Goal: Book appointment/travel/reservation

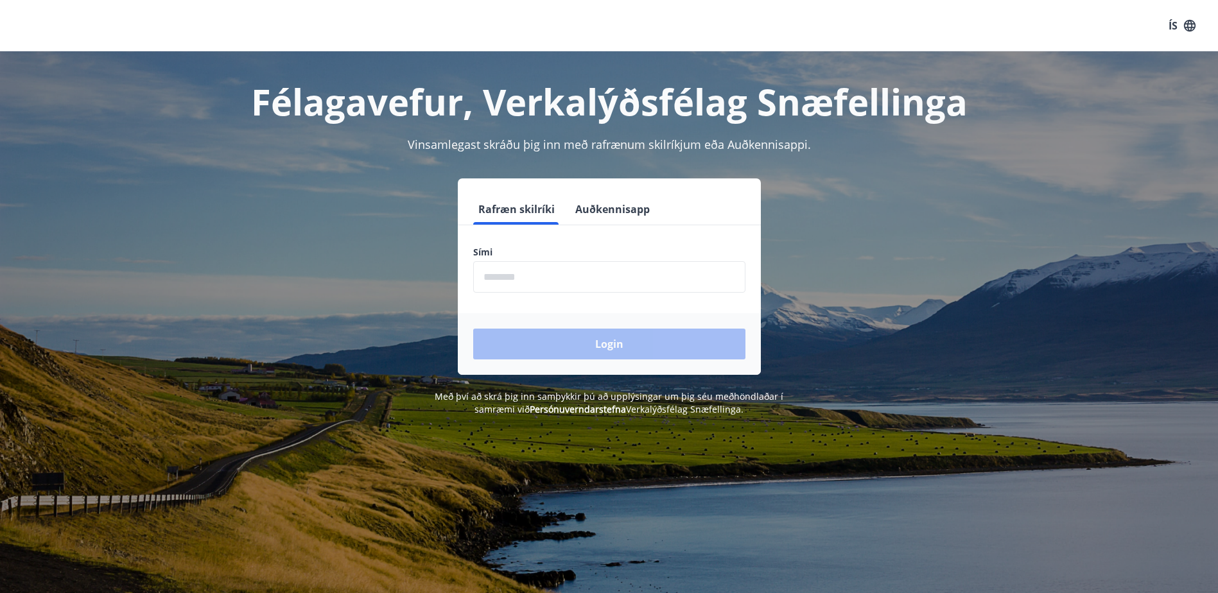
click at [648, 278] on input "phone" at bounding box center [609, 276] width 272 height 31
click at [628, 211] on button "Auðkennisapp" at bounding box center [612, 209] width 85 height 31
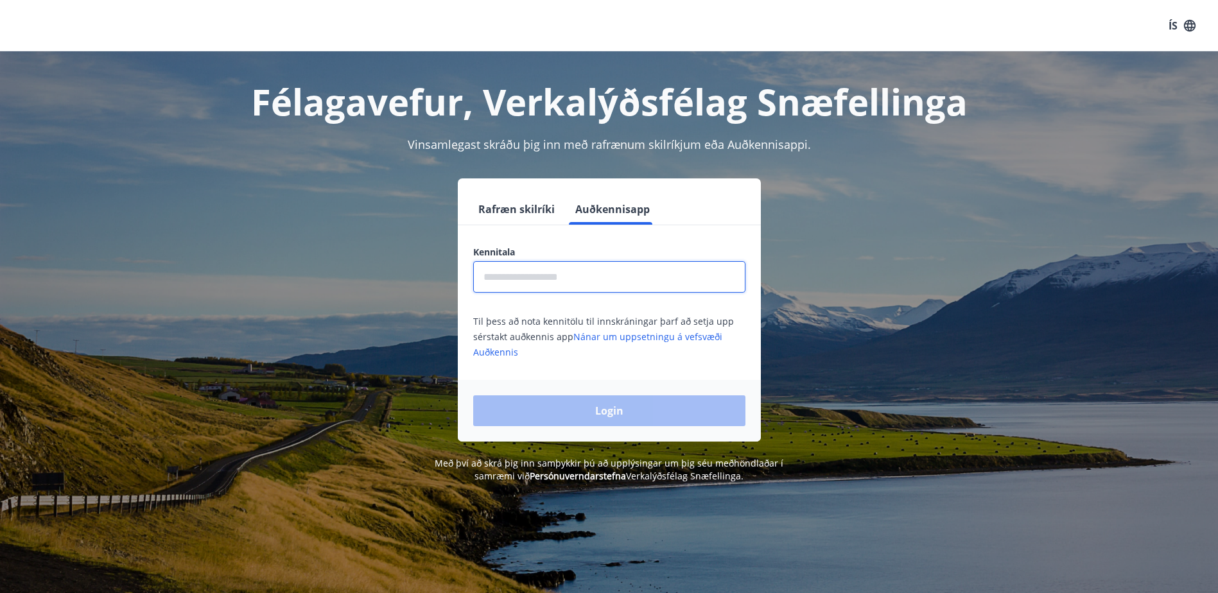
click at [662, 277] on input "text" at bounding box center [609, 276] width 272 height 31
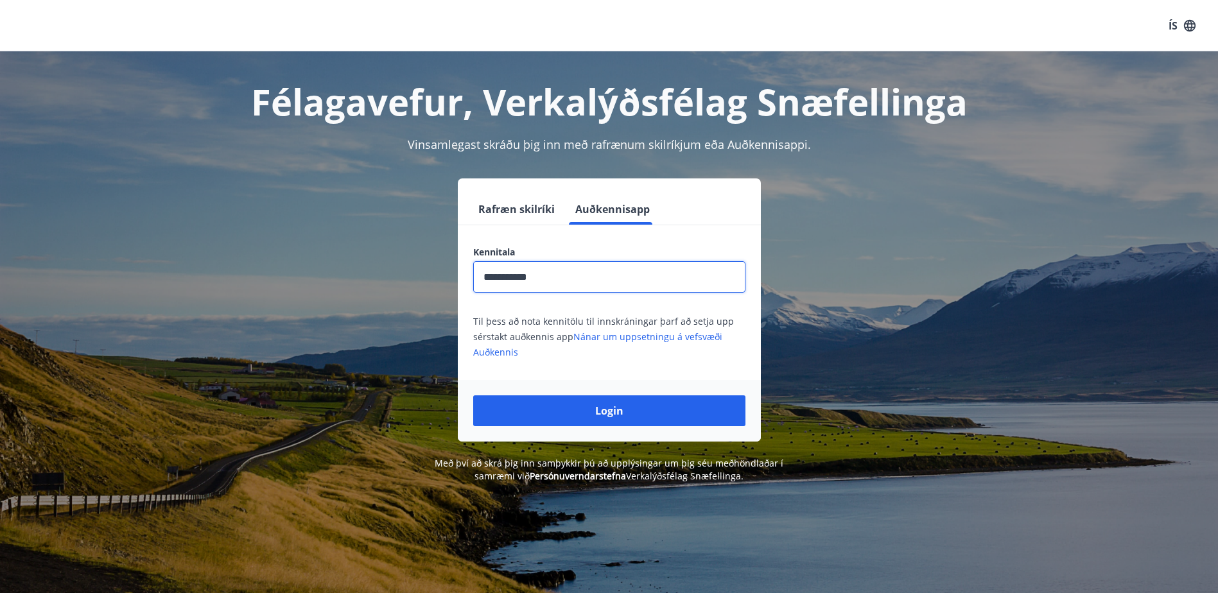
drag, startPoint x: 741, startPoint y: 267, endPoint x: 729, endPoint y: 273, distance: 12.9
type input "**********"
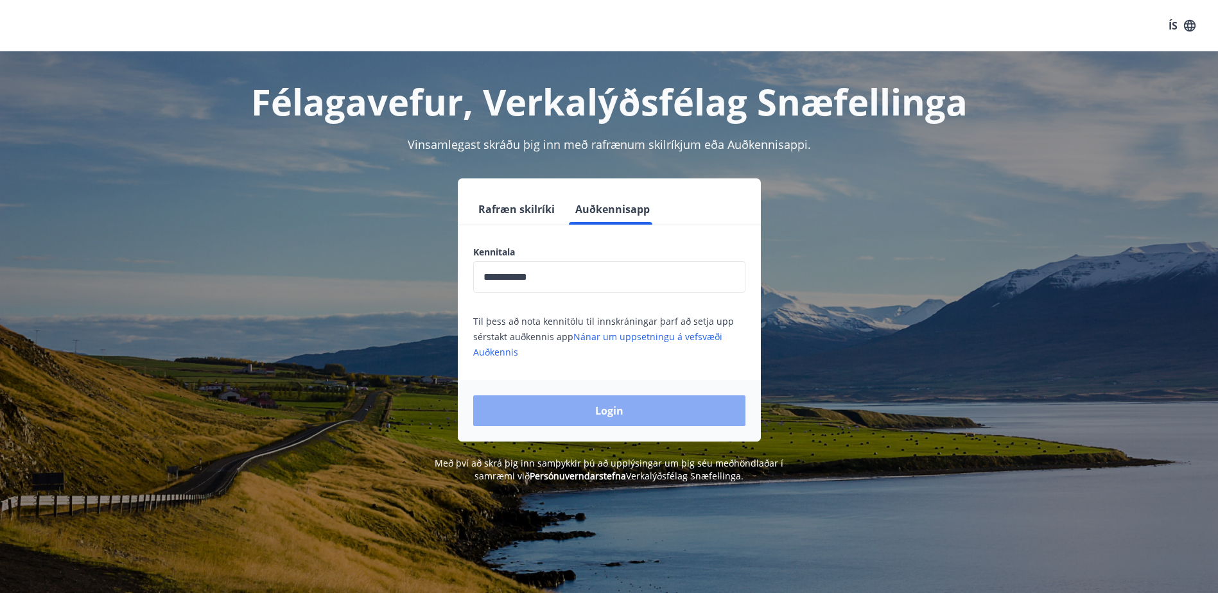
drag, startPoint x: 729, startPoint y: 273, endPoint x: 646, endPoint y: 413, distance: 163.2
click at [646, 413] on button "Login" at bounding box center [609, 410] width 272 height 31
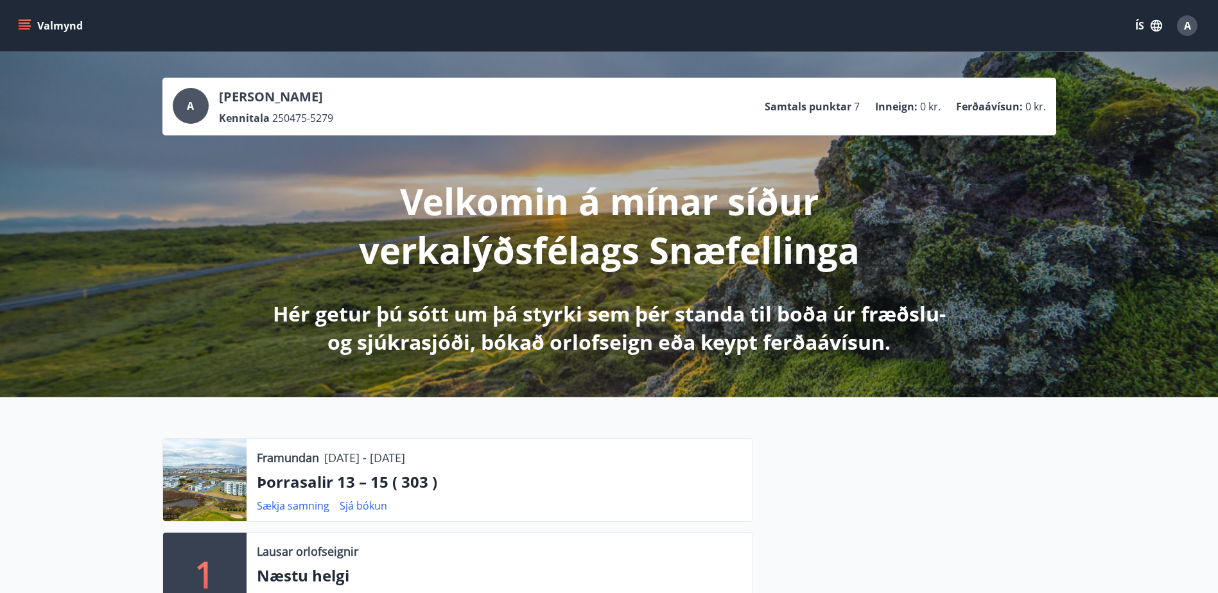
click at [1139, 28] on button "ÍS" at bounding box center [1148, 25] width 41 height 23
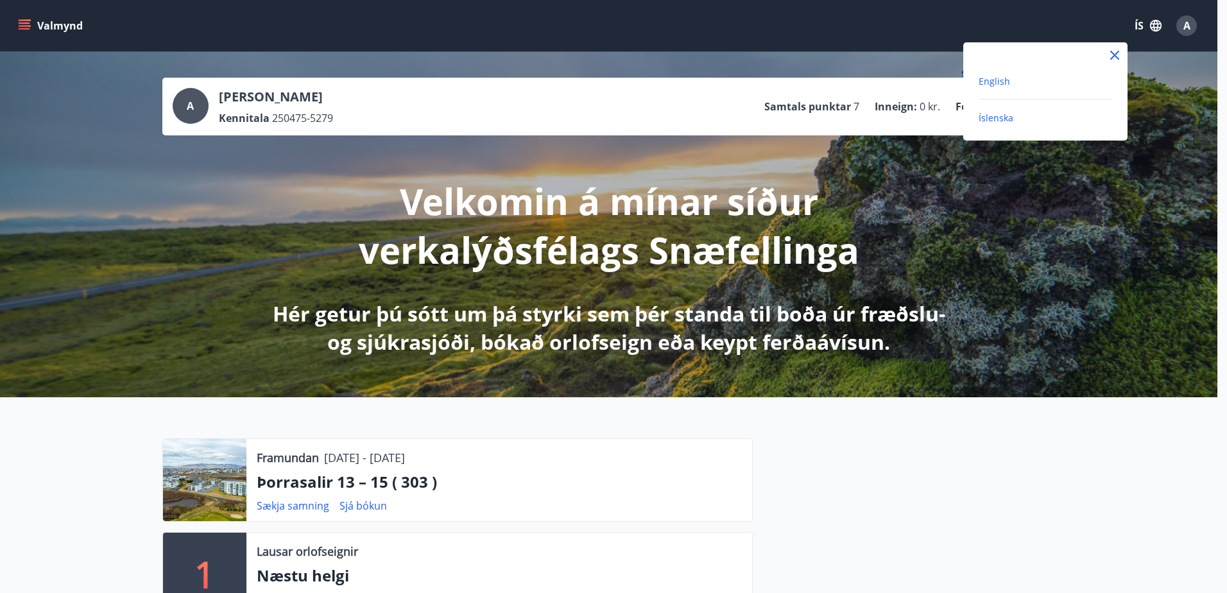
click at [1005, 82] on span "English" at bounding box center [994, 81] width 31 height 12
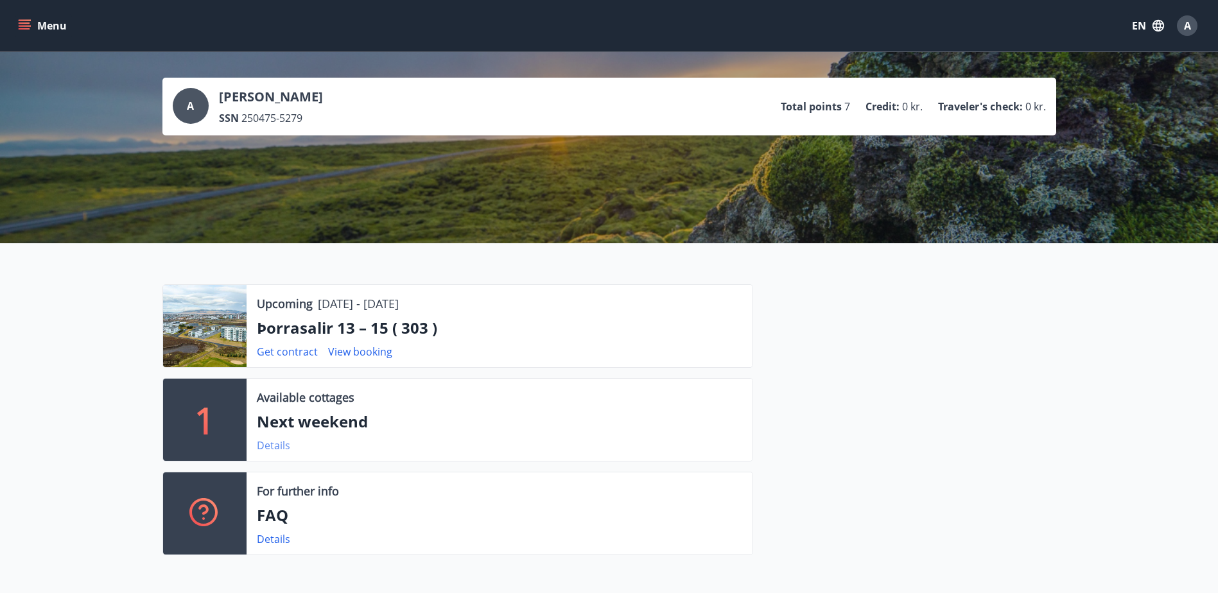
click at [268, 446] on link "Details" at bounding box center [273, 445] width 33 height 14
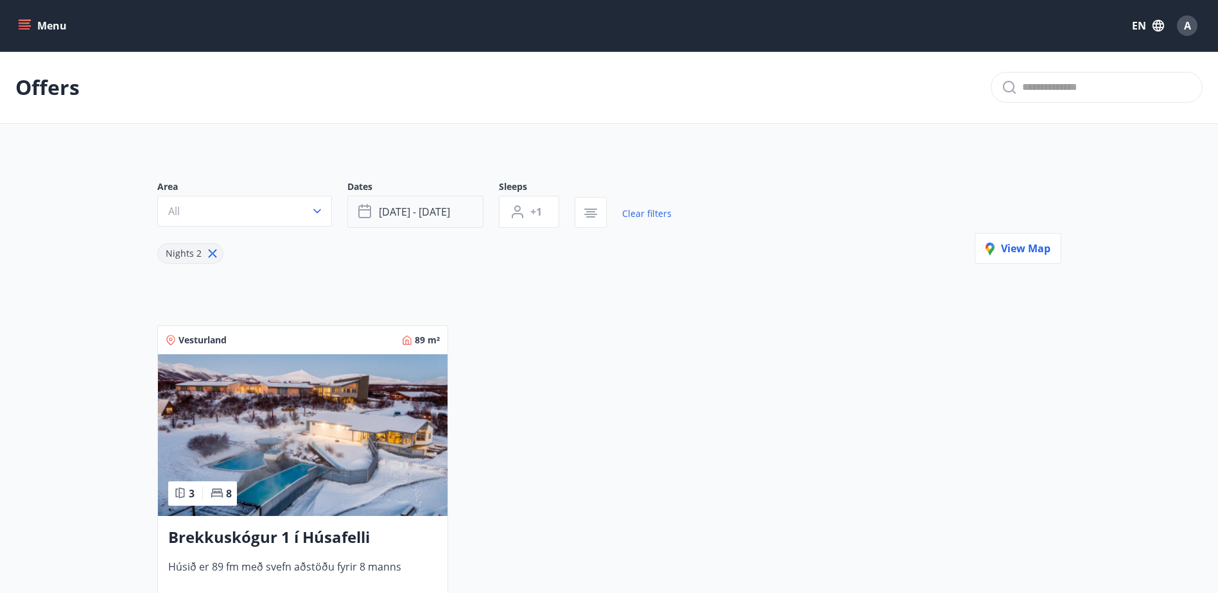
click at [417, 201] on button "Aug 29 - Sep 01" at bounding box center [415, 212] width 136 height 32
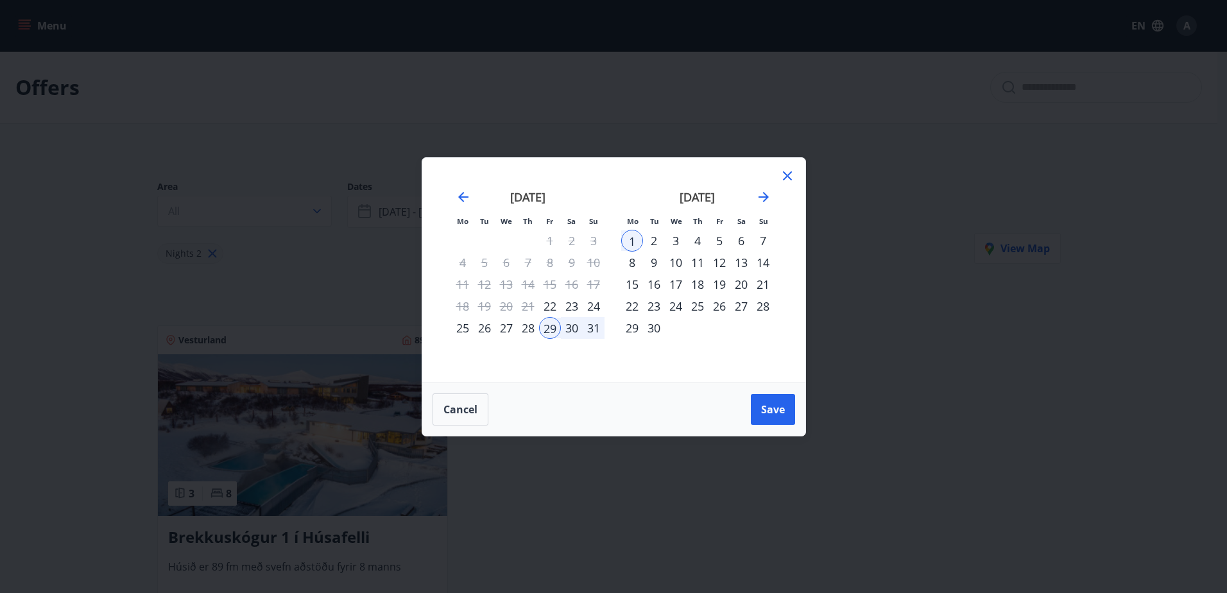
click at [573, 304] on div "23" at bounding box center [572, 306] width 22 height 22
click at [463, 327] on div "25" at bounding box center [463, 328] width 22 height 22
click at [778, 413] on span "Save" at bounding box center [773, 410] width 24 height 14
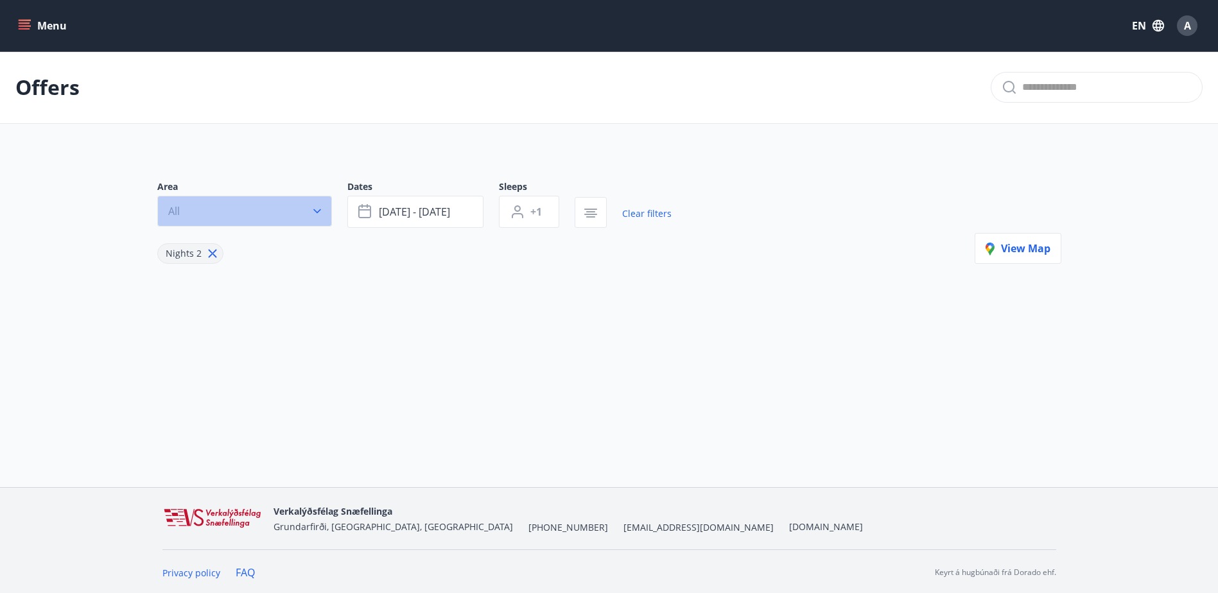
click at [302, 215] on button "All" at bounding box center [244, 211] width 175 height 31
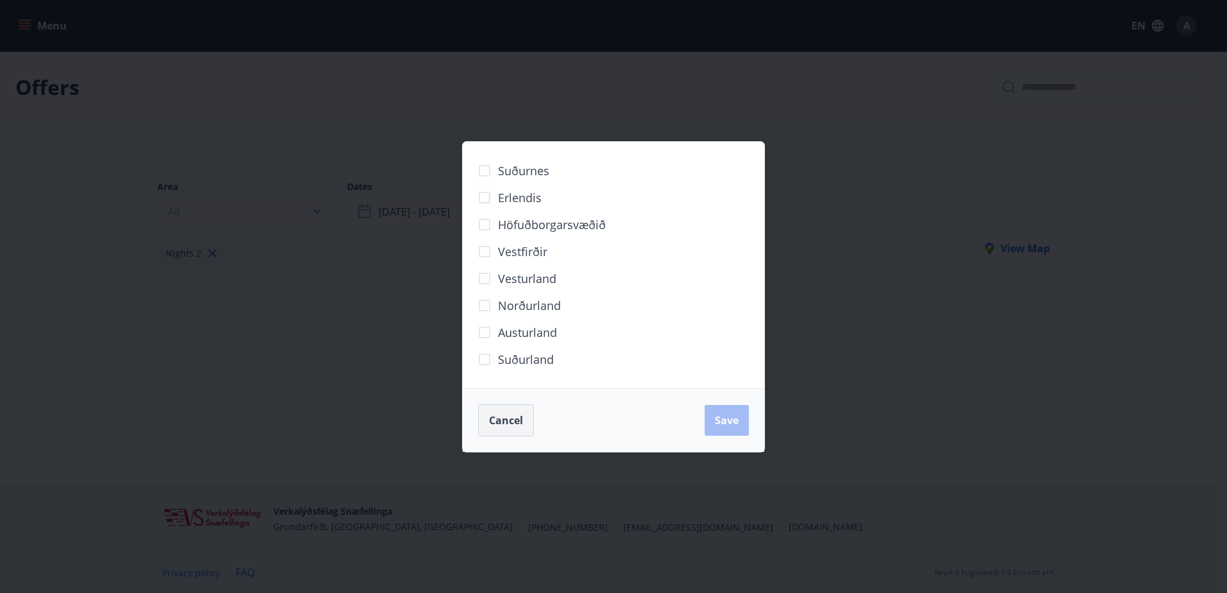
click at [512, 420] on span "Cancel" at bounding box center [506, 420] width 34 height 14
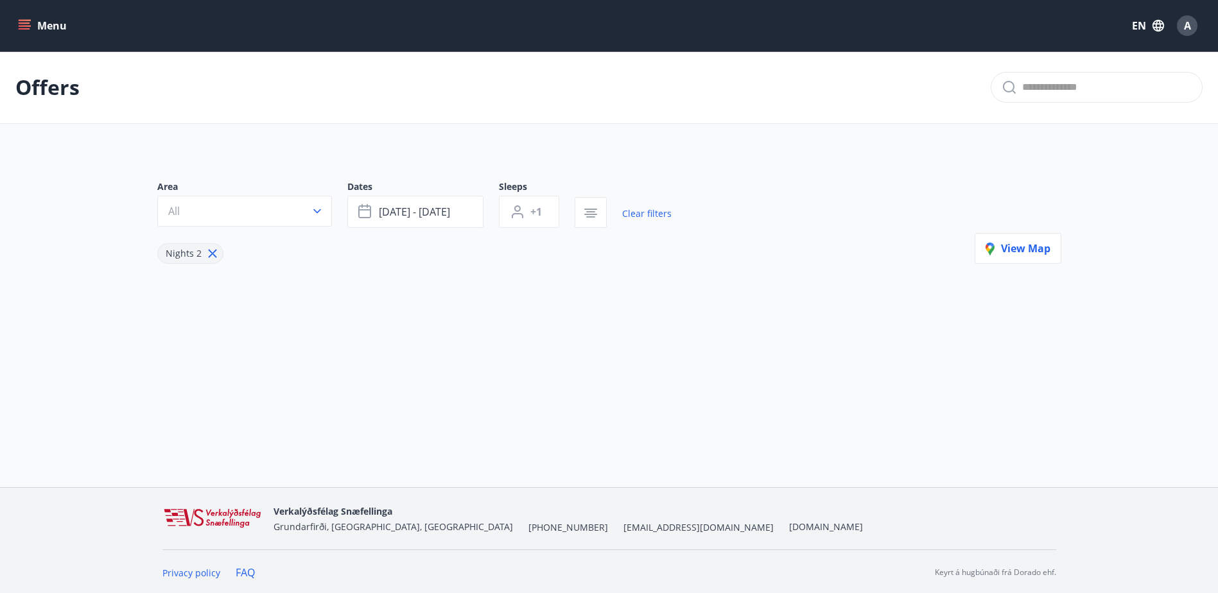
click at [788, 351] on div "Offers Area All Dates Aug 23 - Aug 25 Sleeps +1 Clear filters Nights 2 View map" at bounding box center [609, 219] width 1218 height 336
click at [464, 201] on button "Aug 23 - Aug 25" at bounding box center [415, 212] width 136 height 32
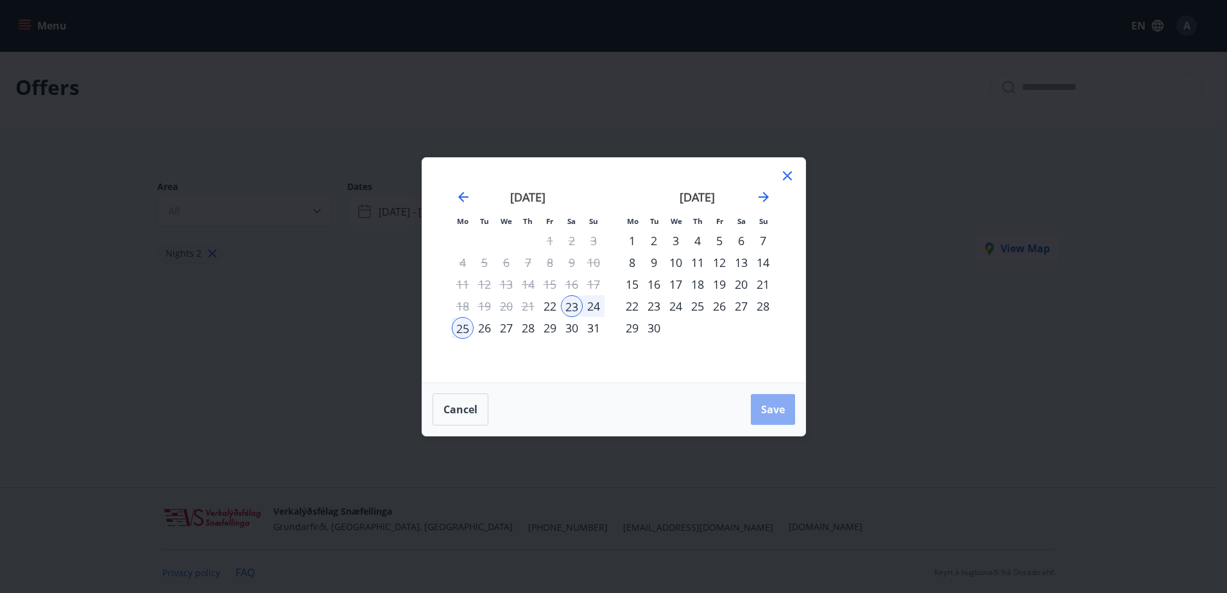
click at [771, 401] on button "Save" at bounding box center [773, 409] width 44 height 31
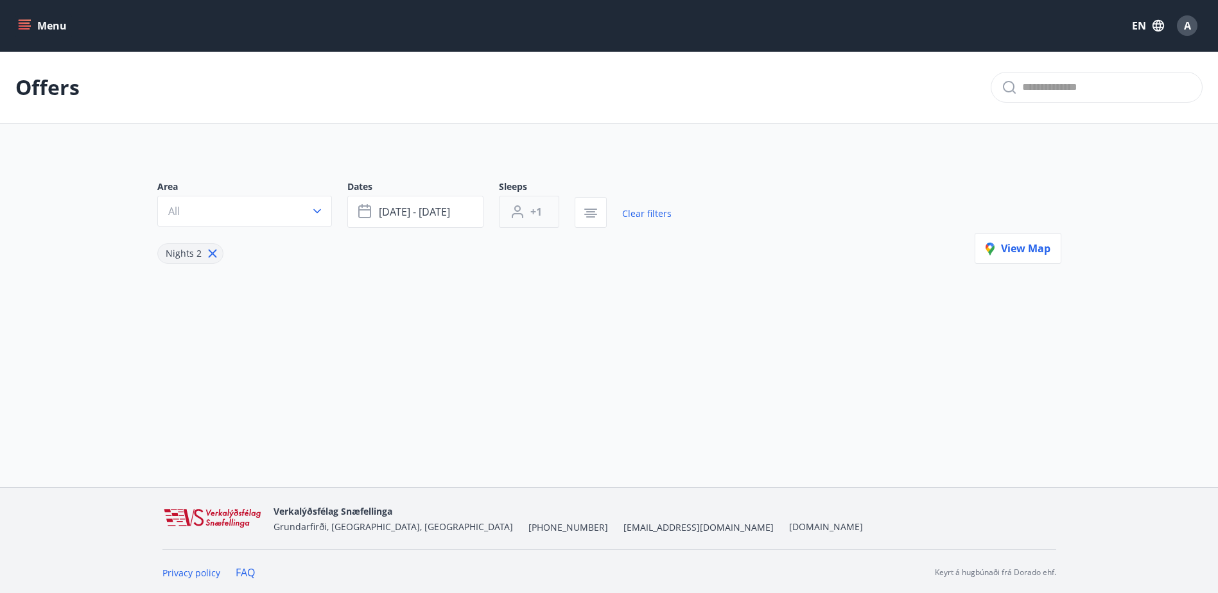
click at [544, 214] on button "+1" at bounding box center [529, 212] width 60 height 32
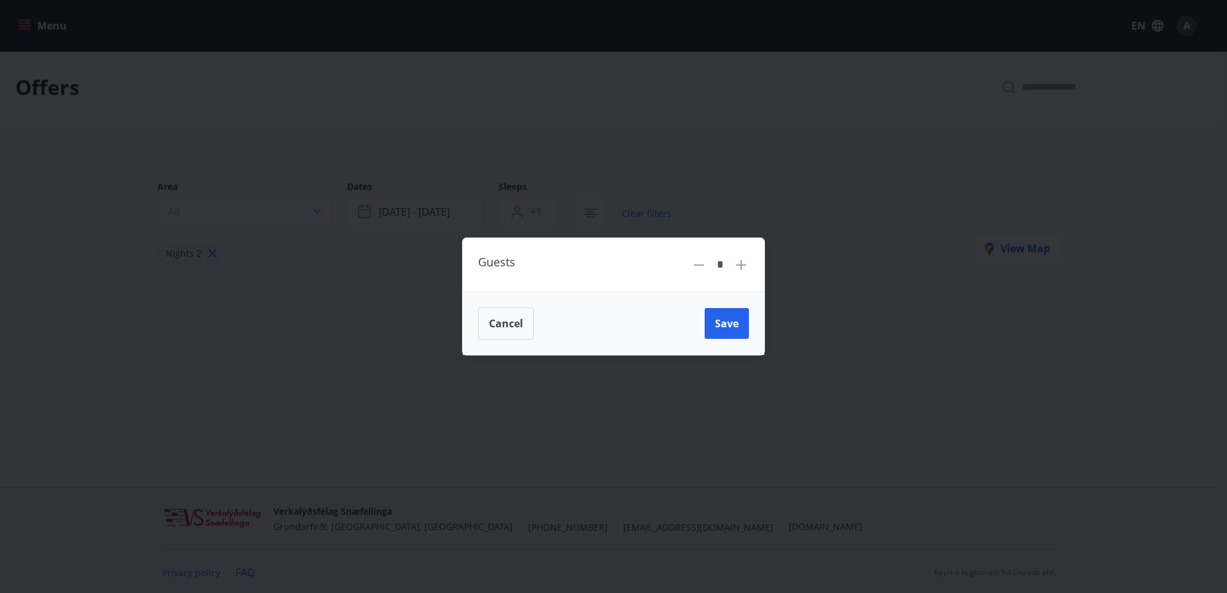
drag, startPoint x: 730, startPoint y: 324, endPoint x: 734, endPoint y: 290, distance: 34.3
click at [731, 322] on span "Save" at bounding box center [727, 323] width 24 height 14
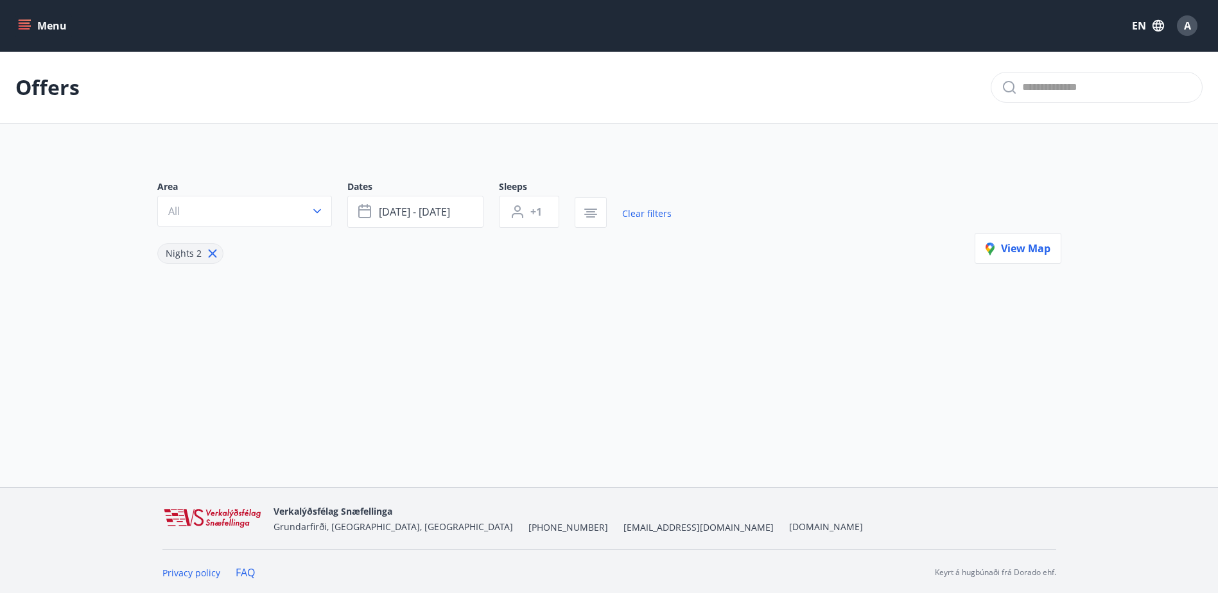
click at [367, 296] on div "Area All Dates Aug 23 - Aug 25 Sleeps +1 Clear filters Nights 2 View map" at bounding box center [609, 243] width 924 height 186
drag, startPoint x: 630, startPoint y: 285, endPoint x: 527, endPoint y: 283, distance: 102.7
click at [623, 287] on div "Area All Dates Aug 23 - Aug 25 Sleeps +1 Clear filters Nights 2 View map" at bounding box center [609, 243] width 924 height 186
click at [211, 248] on icon at bounding box center [212, 254] width 14 height 14
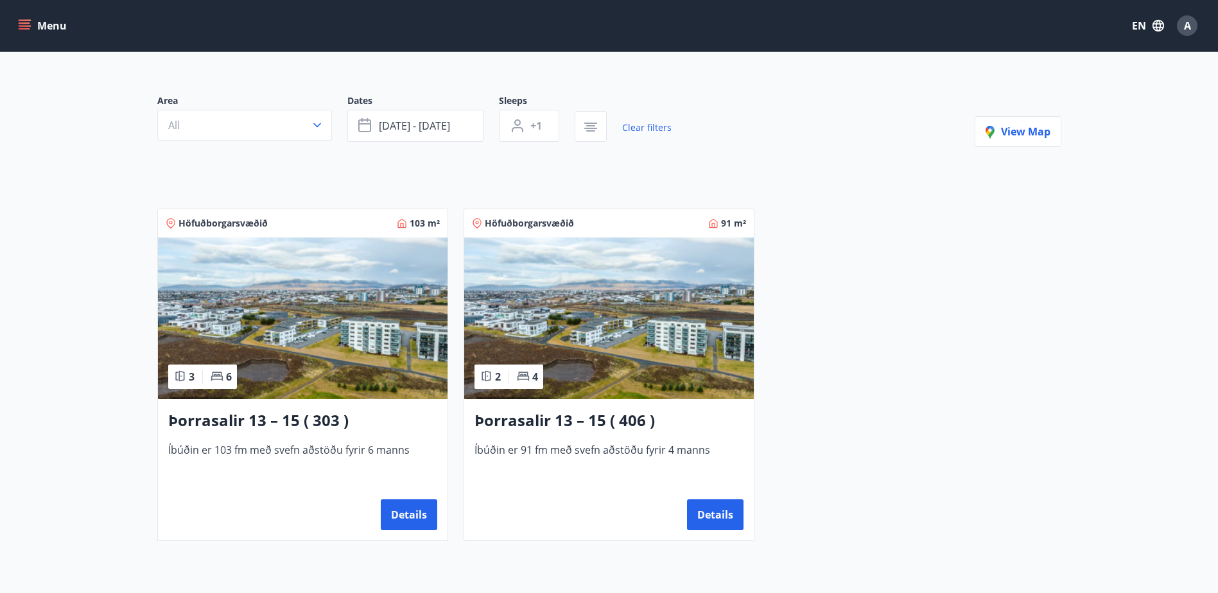
scroll to position [64, 0]
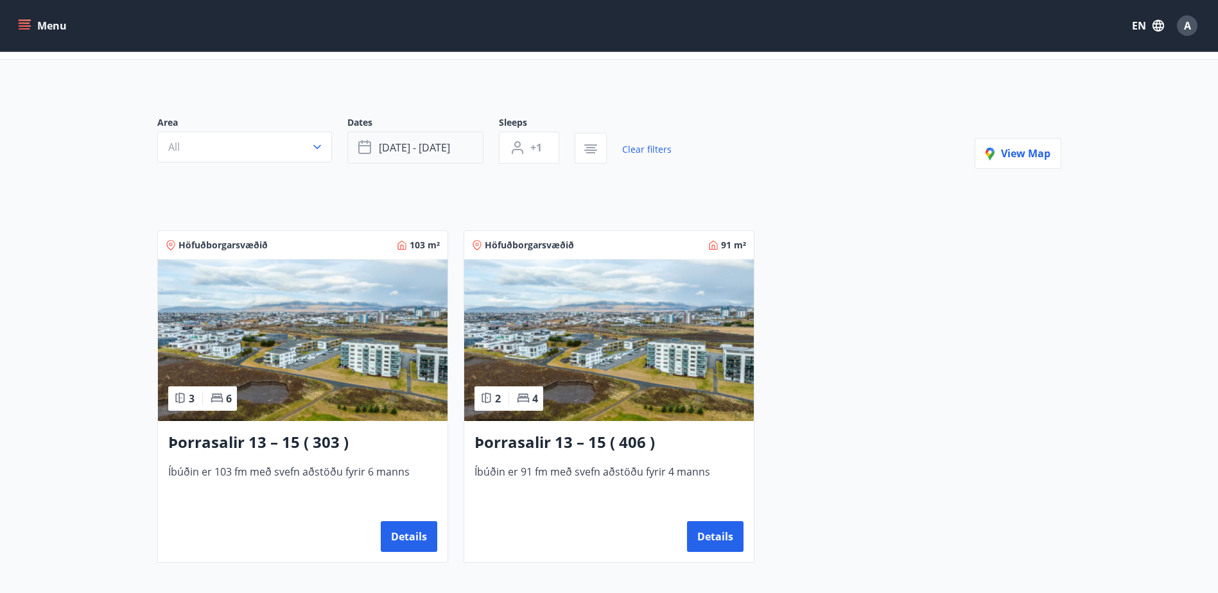
click at [446, 150] on span "Aug 23 - Aug 25" at bounding box center [414, 148] width 71 height 14
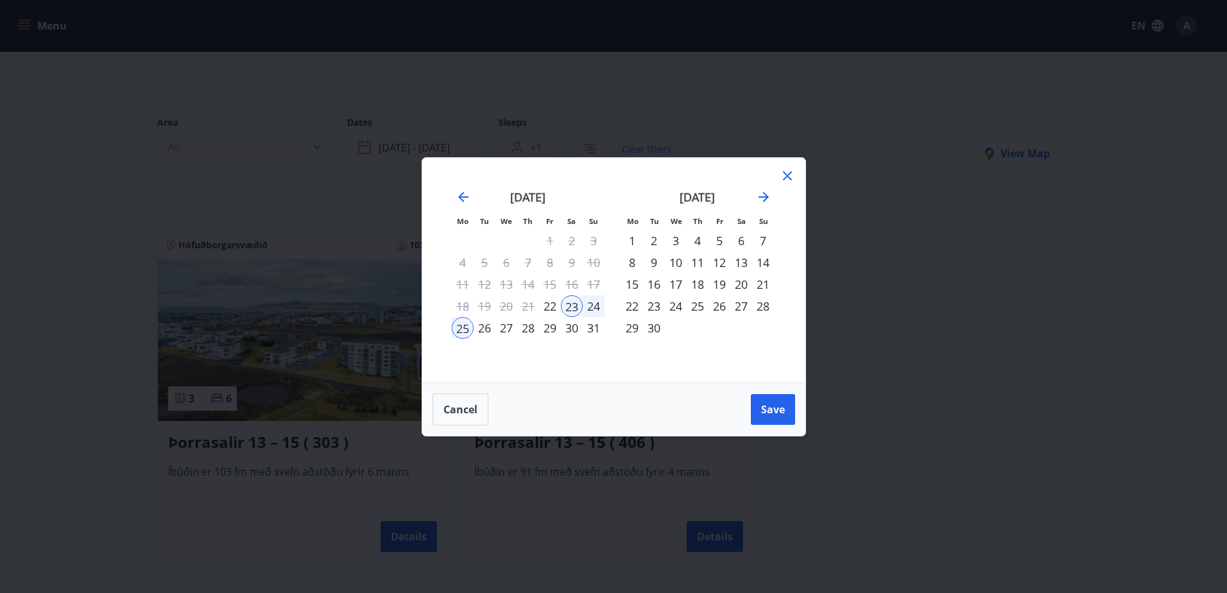
click at [569, 306] on div "23" at bounding box center [572, 306] width 22 height 22
click at [594, 305] on div "24" at bounding box center [594, 306] width 22 height 22
click at [776, 408] on span "Save" at bounding box center [773, 410] width 24 height 14
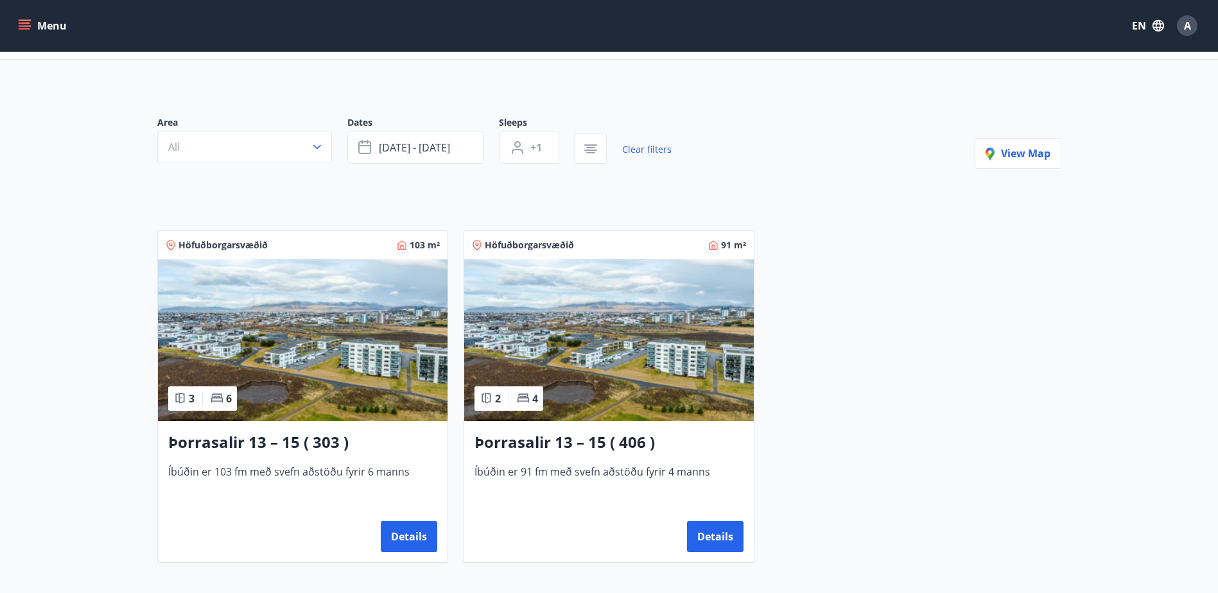
scroll to position [2, 0]
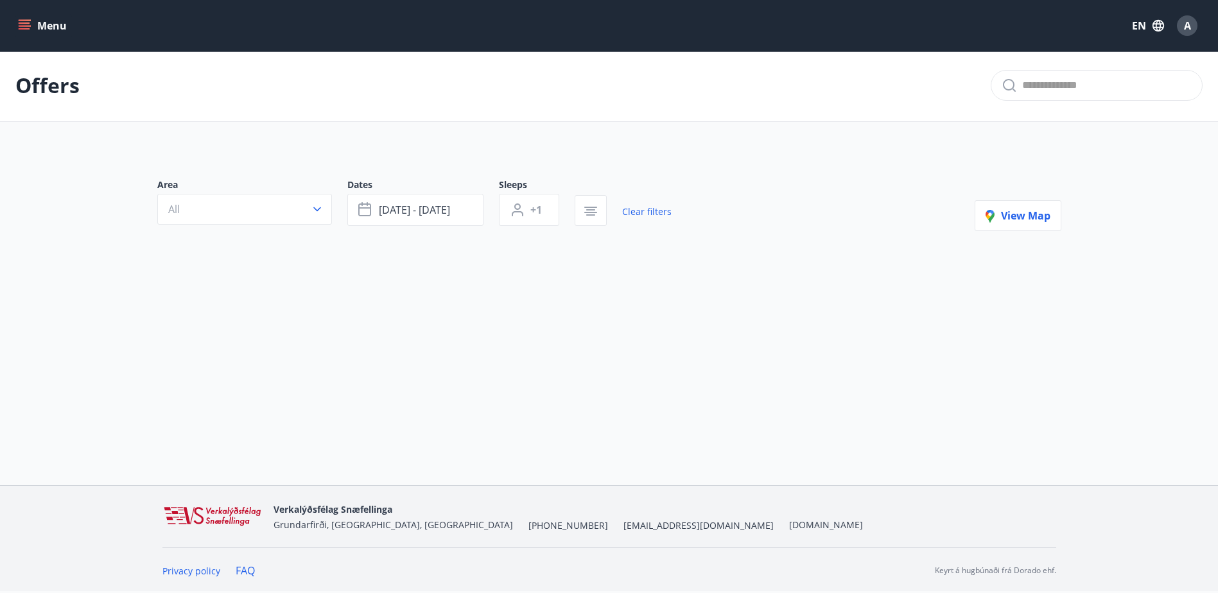
click at [39, 21] on button "Menu" at bounding box center [43, 25] width 56 height 23
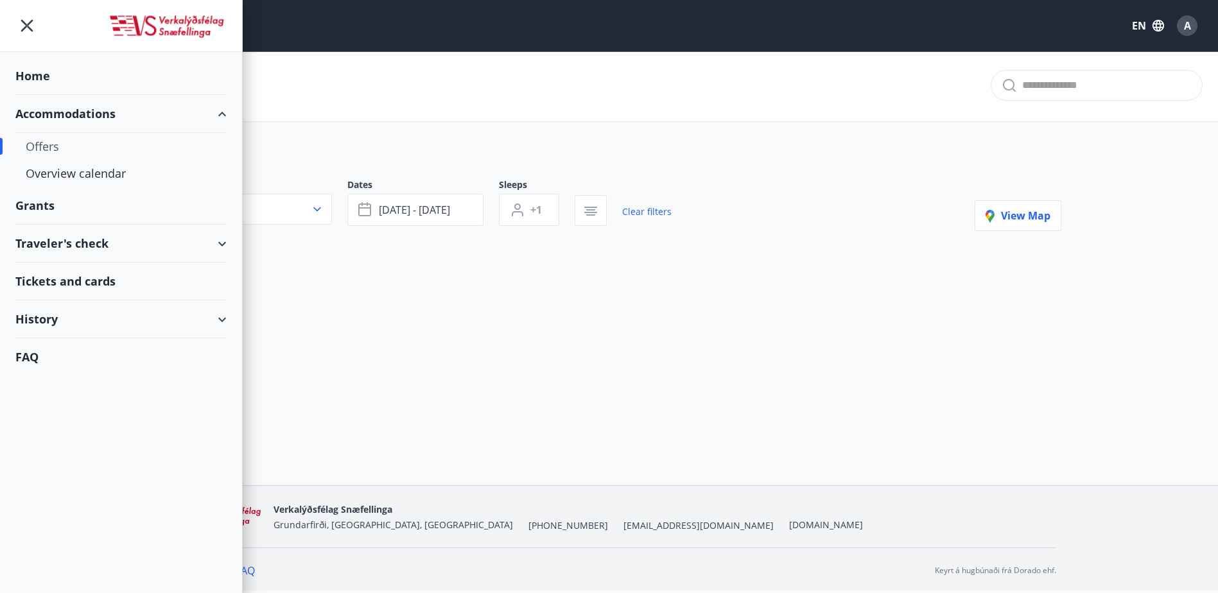
click at [132, 118] on div "Accommodations" at bounding box center [120, 114] width 211 height 38
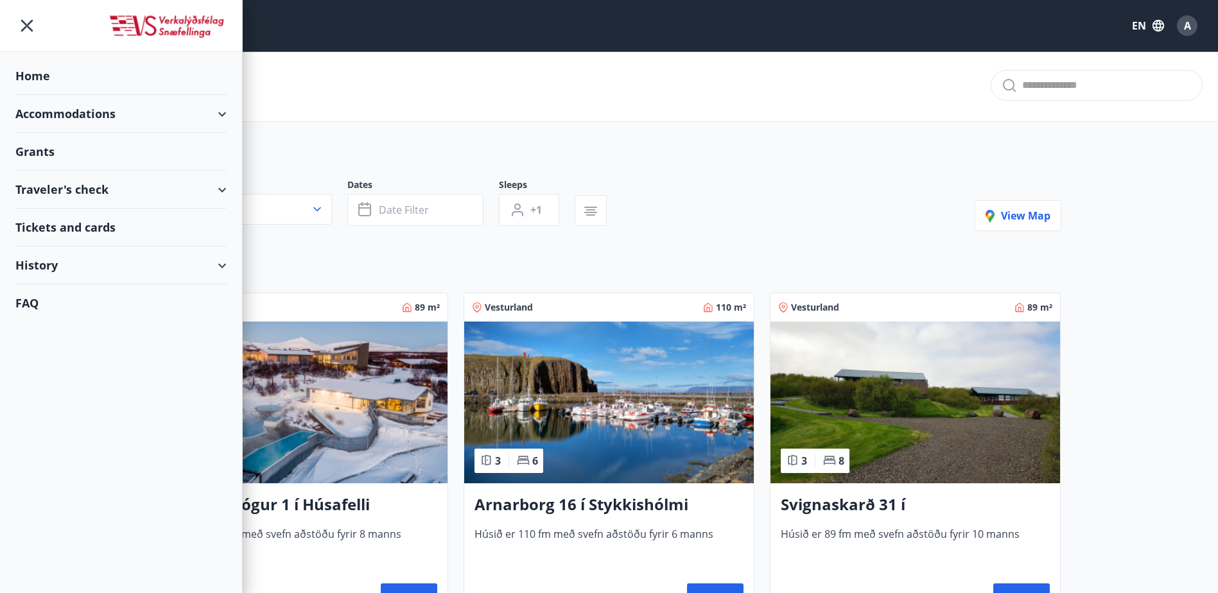
click at [132, 118] on div "Accommodations" at bounding box center [120, 114] width 211 height 38
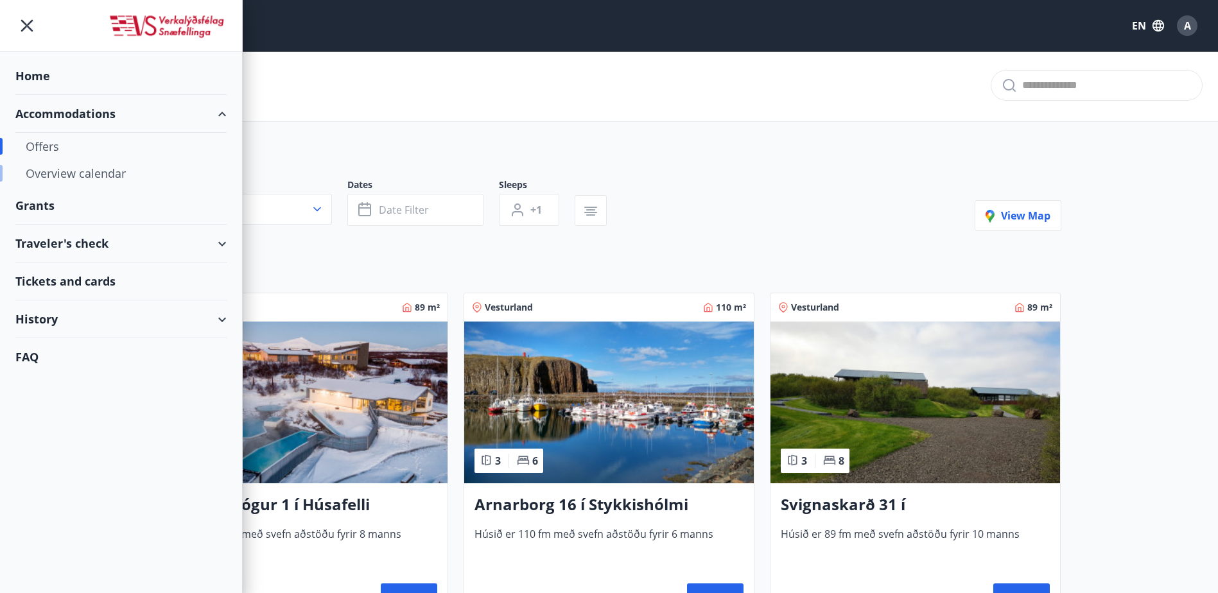
click at [61, 171] on div "Overview calendar" at bounding box center [121, 173] width 191 height 27
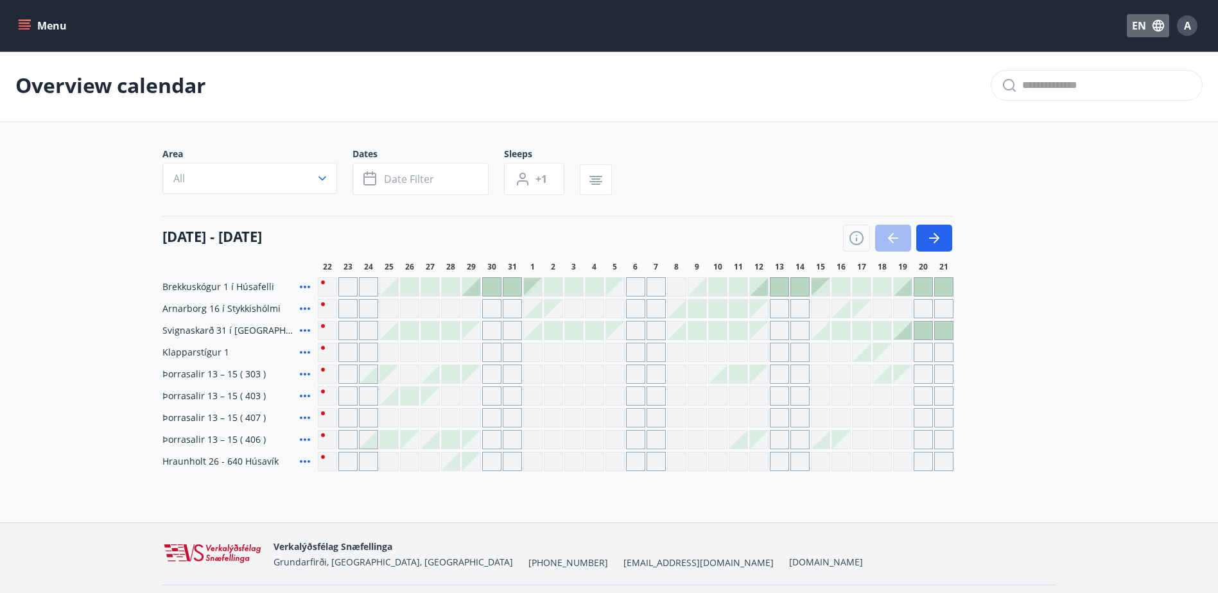
click at [1146, 27] on button "EN" at bounding box center [1148, 25] width 42 height 23
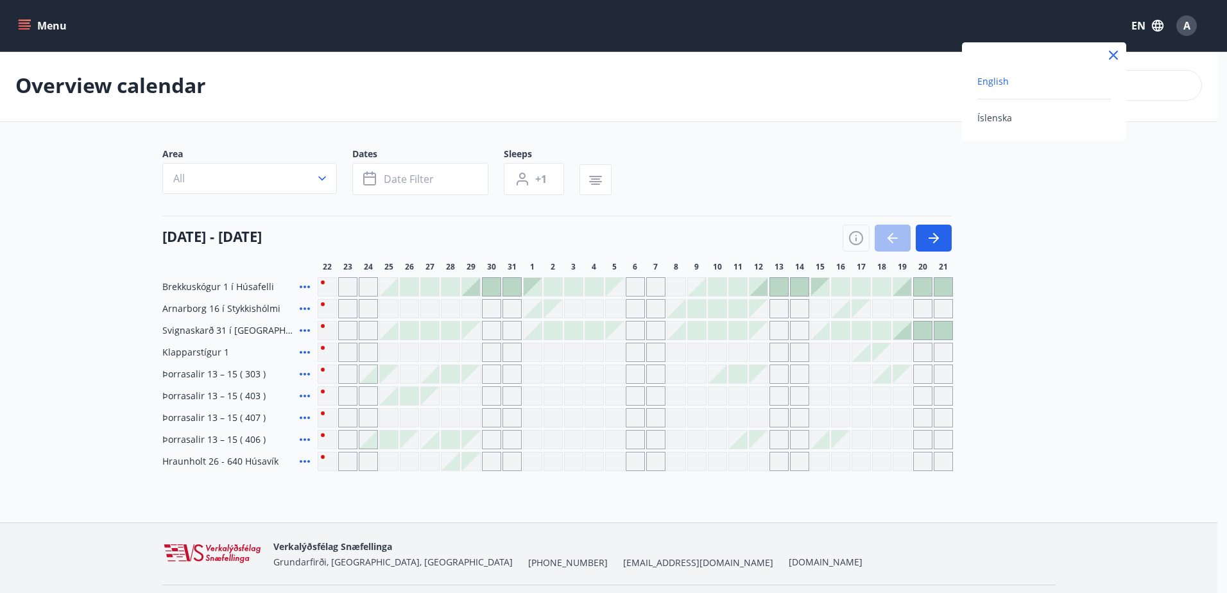
click at [1131, 252] on div at bounding box center [613, 296] width 1227 height 593
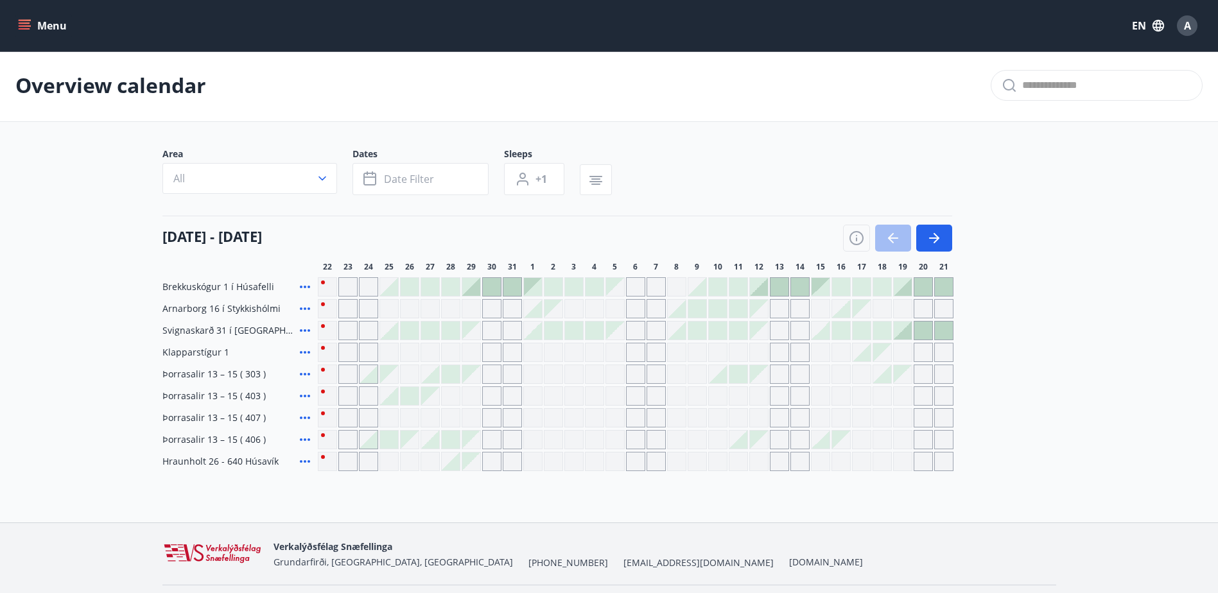
click at [392, 375] on div "Grey days are not available" at bounding box center [389, 374] width 18 height 18
click at [351, 373] on div "Grey days are not available" at bounding box center [347, 374] width 19 height 19
click at [364, 378] on div at bounding box center [369, 374] width 18 height 18
click at [372, 379] on div at bounding box center [369, 374] width 18 height 18
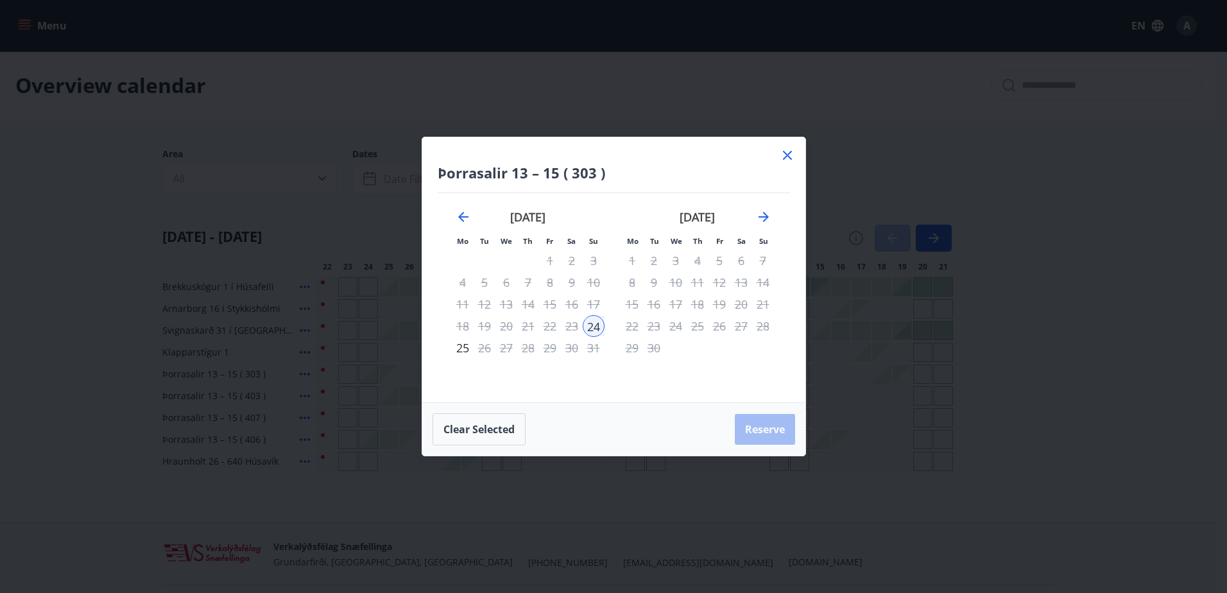
click at [782, 154] on icon at bounding box center [787, 155] width 15 height 15
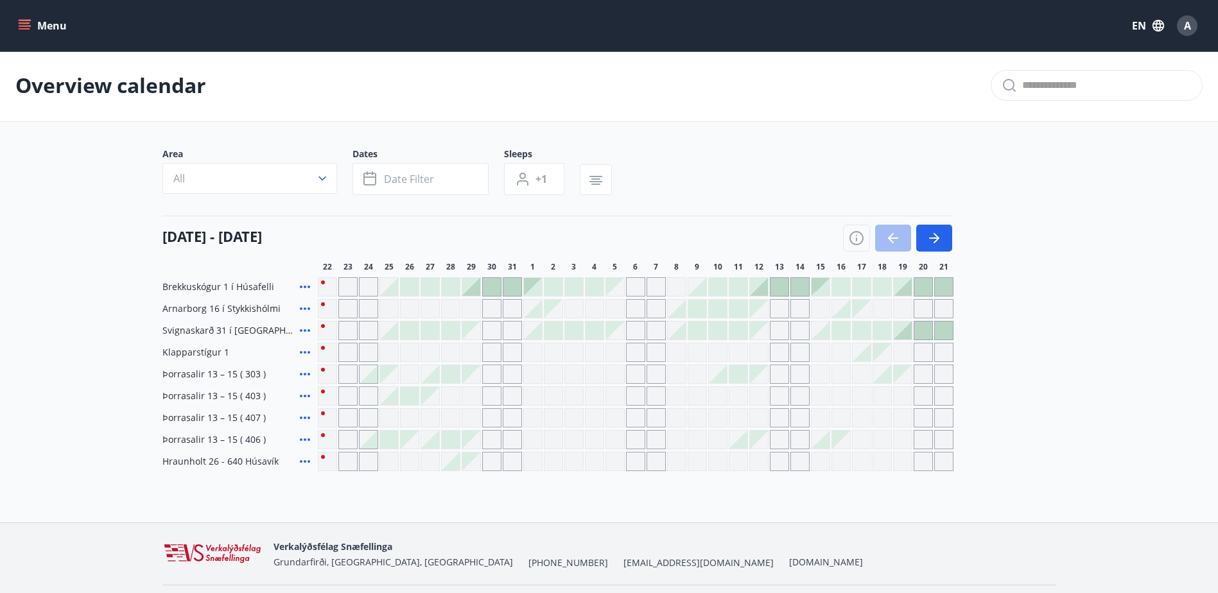
click at [371, 441] on div at bounding box center [369, 440] width 18 height 18
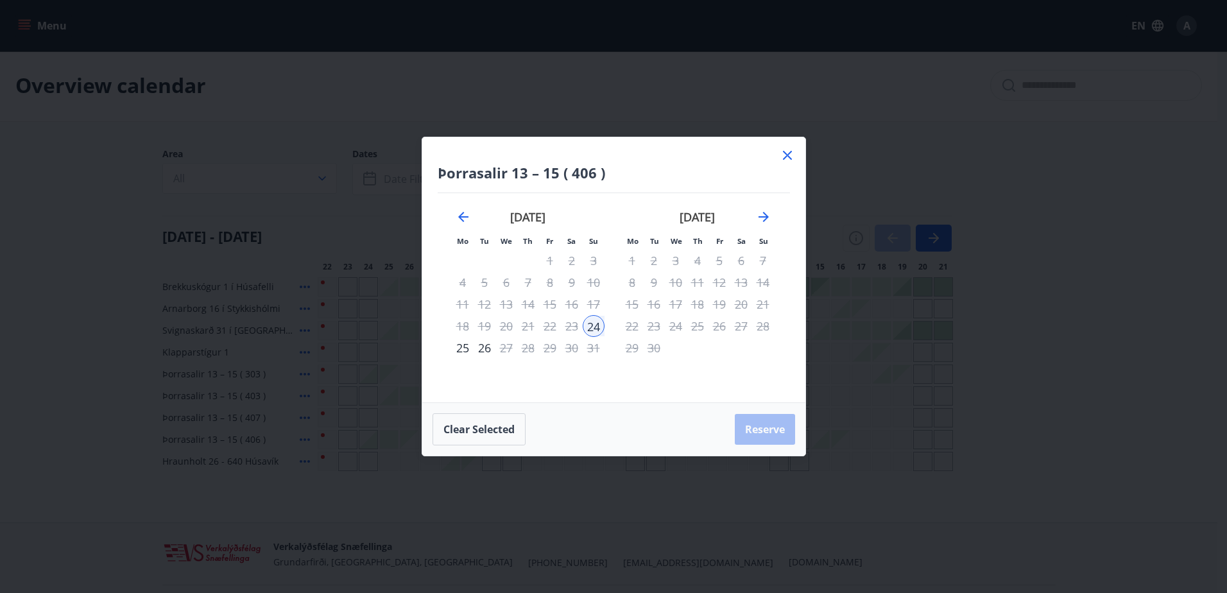
click at [461, 347] on div "25" at bounding box center [463, 348] width 22 height 22
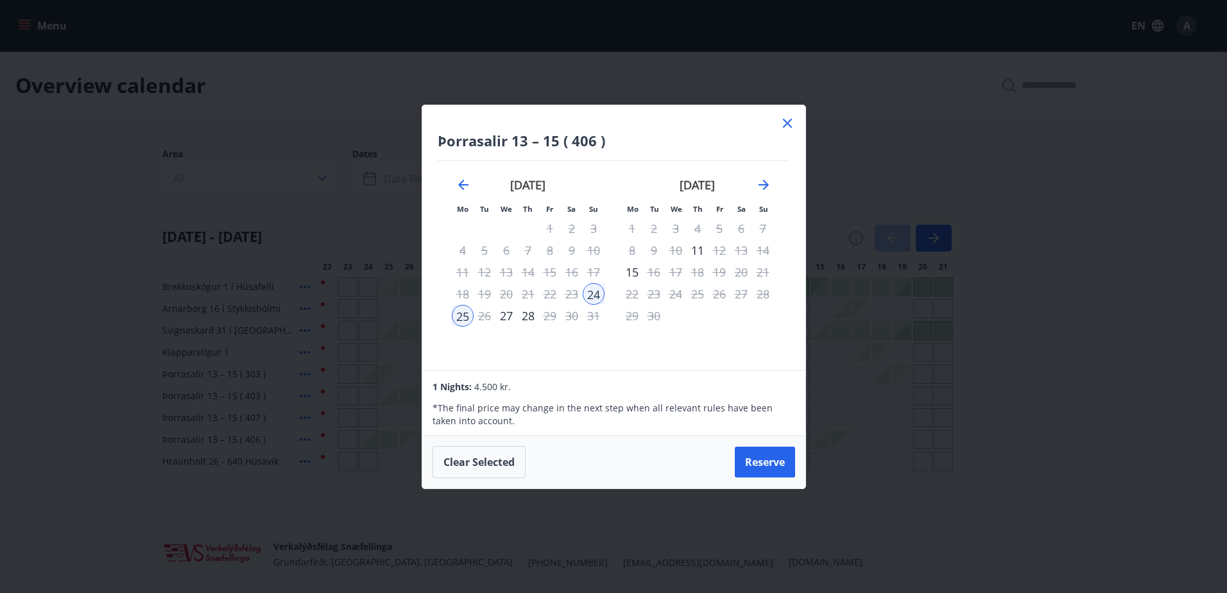
click at [788, 121] on icon at bounding box center [787, 123] width 15 height 15
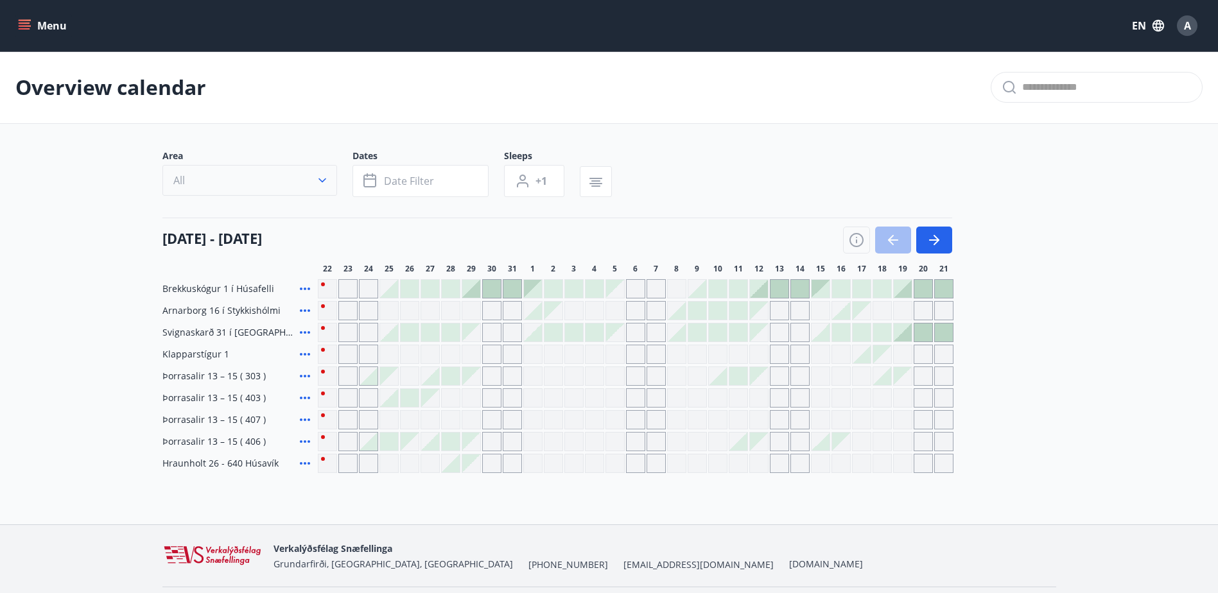
click at [318, 187] on button "All" at bounding box center [249, 180] width 175 height 31
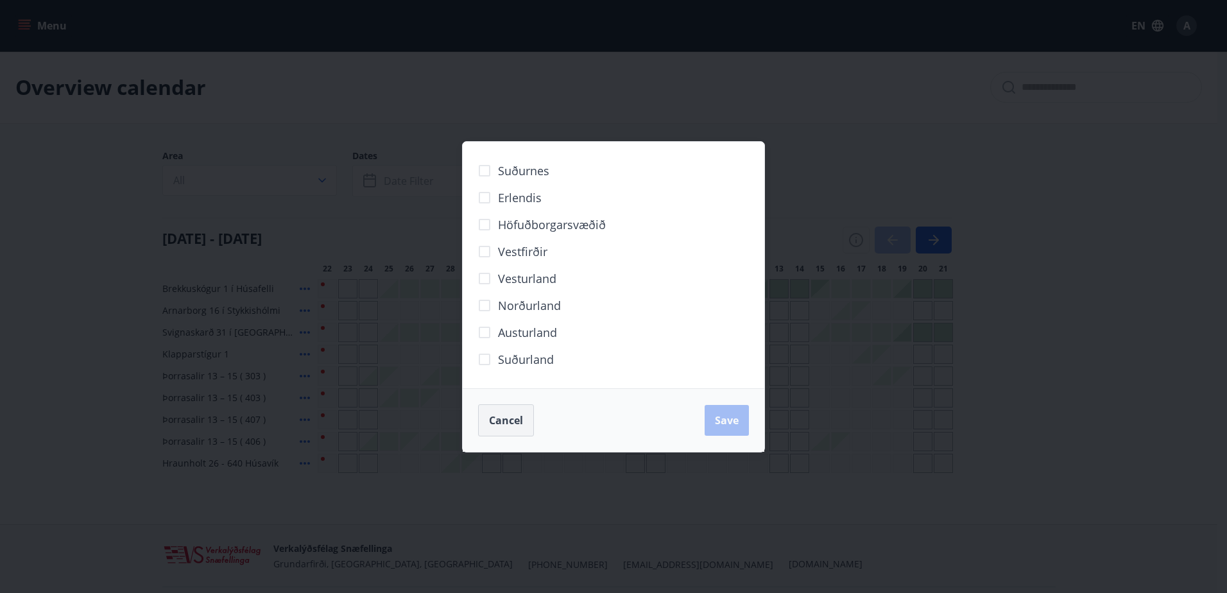
click at [512, 422] on span "Cancel" at bounding box center [506, 420] width 34 height 14
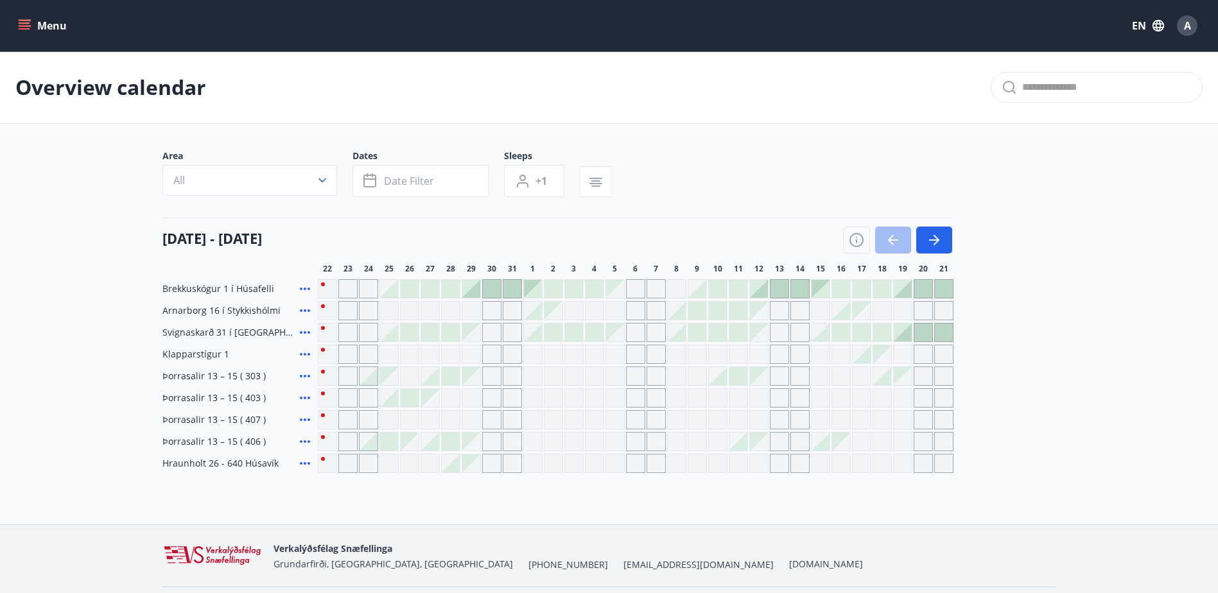
click at [302, 374] on icon at bounding box center [304, 375] width 15 height 15
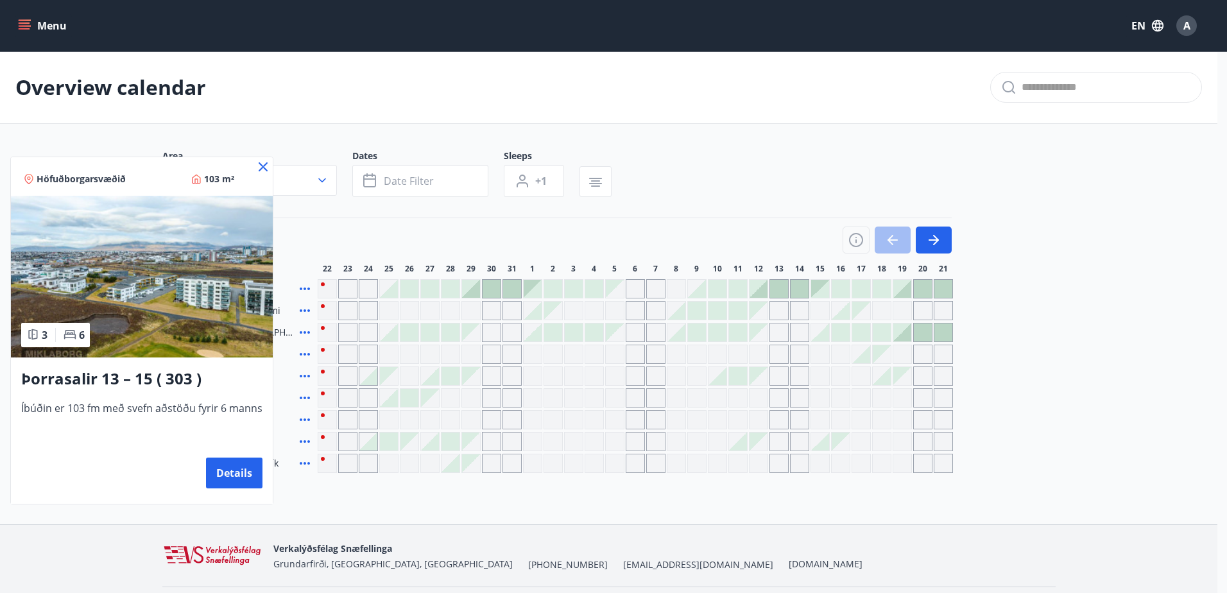
click at [256, 162] on icon at bounding box center [263, 166] width 15 height 15
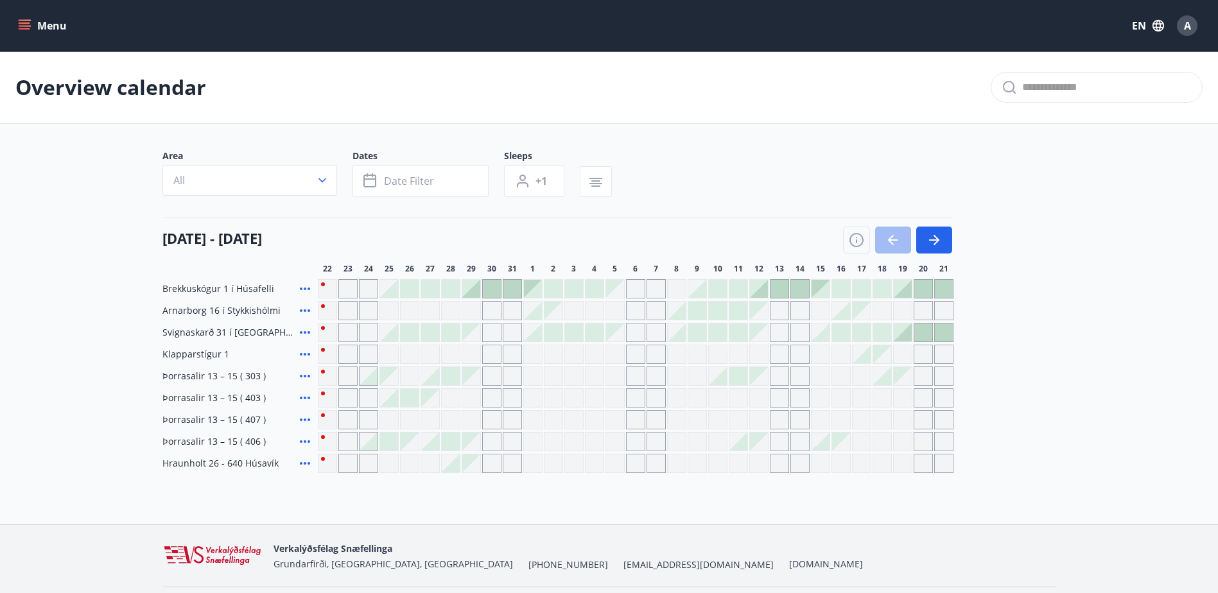
click at [306, 374] on icon at bounding box center [304, 375] width 15 height 15
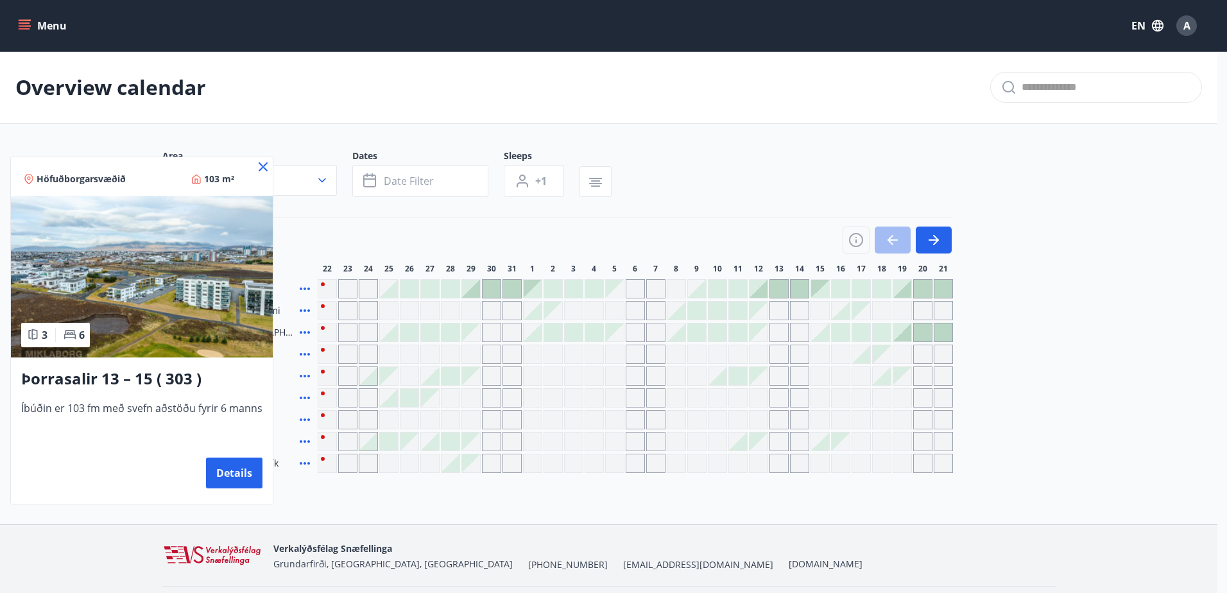
click at [156, 295] on img at bounding box center [142, 277] width 262 height 162
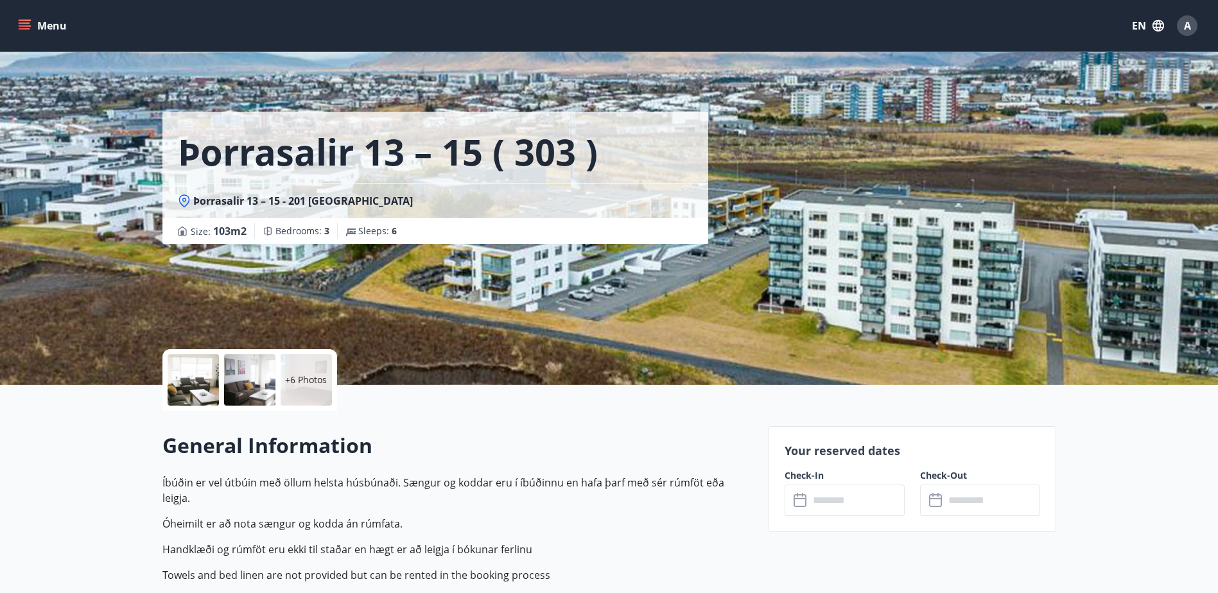
click at [297, 386] on p "+6 Photos" at bounding box center [306, 380] width 42 height 13
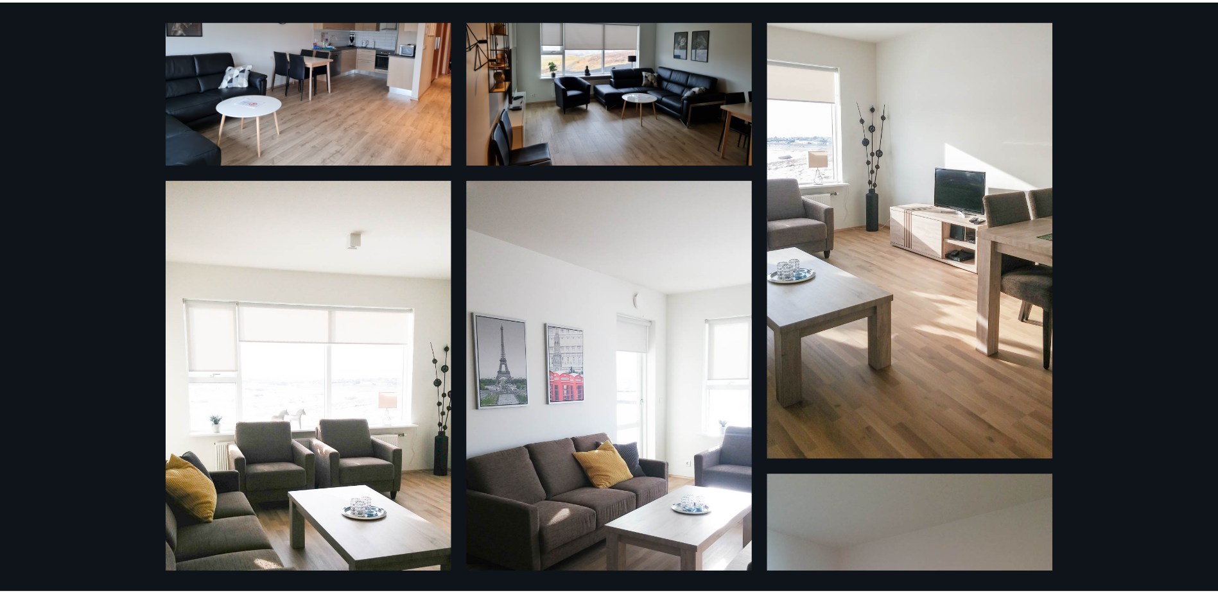
scroll to position [117, 0]
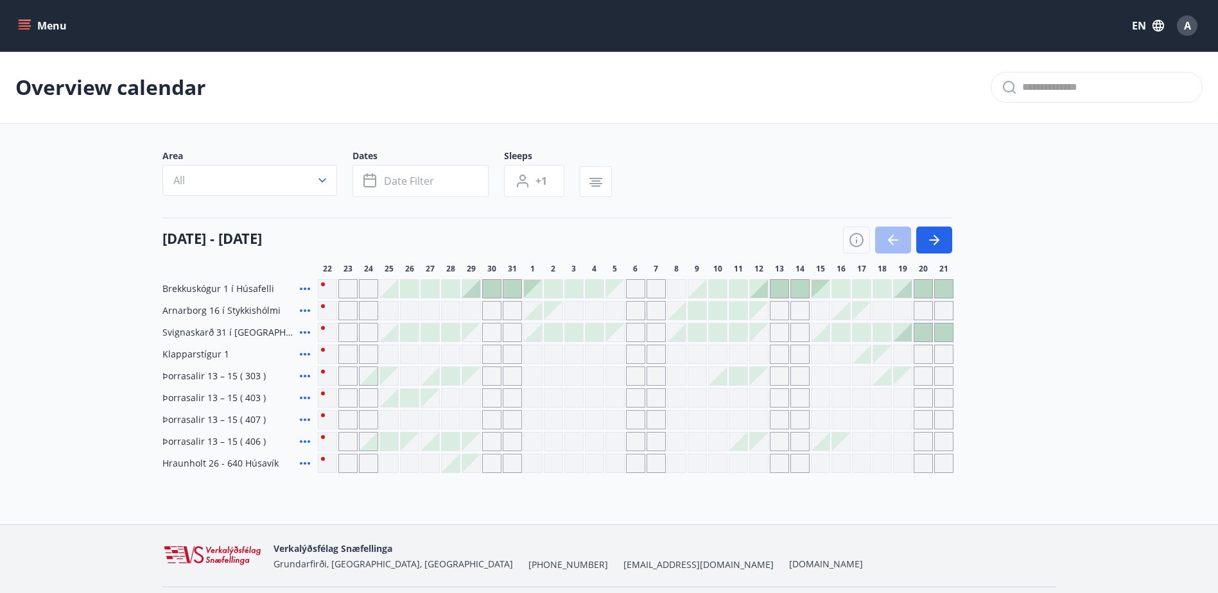
click at [372, 440] on div at bounding box center [369, 442] width 18 height 18
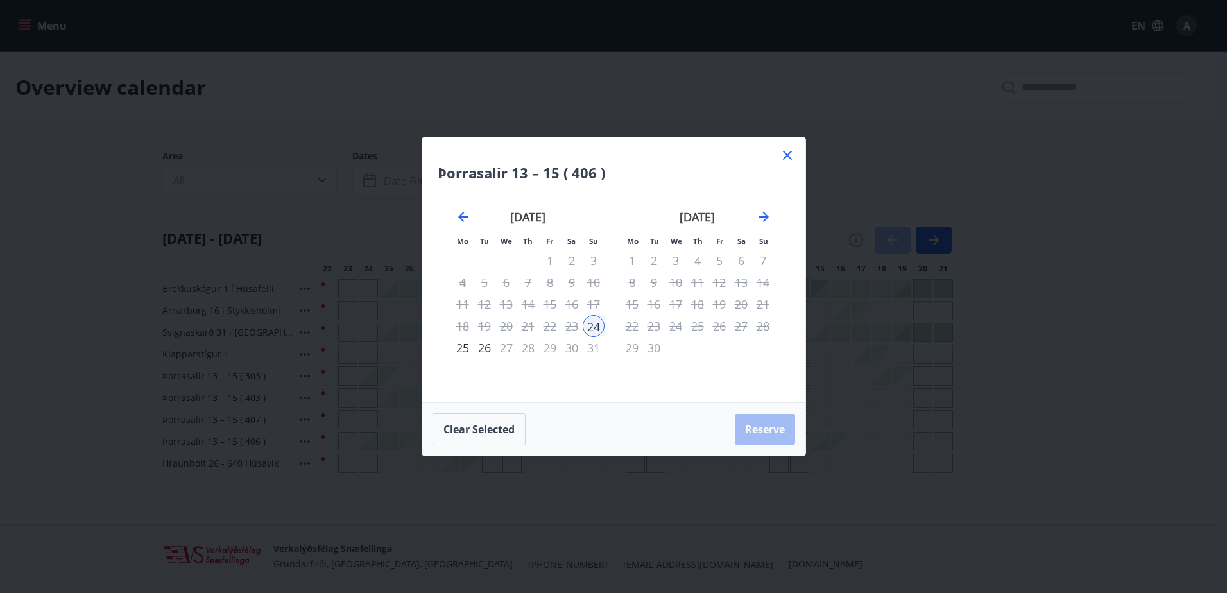
click at [790, 155] on icon at bounding box center [787, 155] width 15 height 15
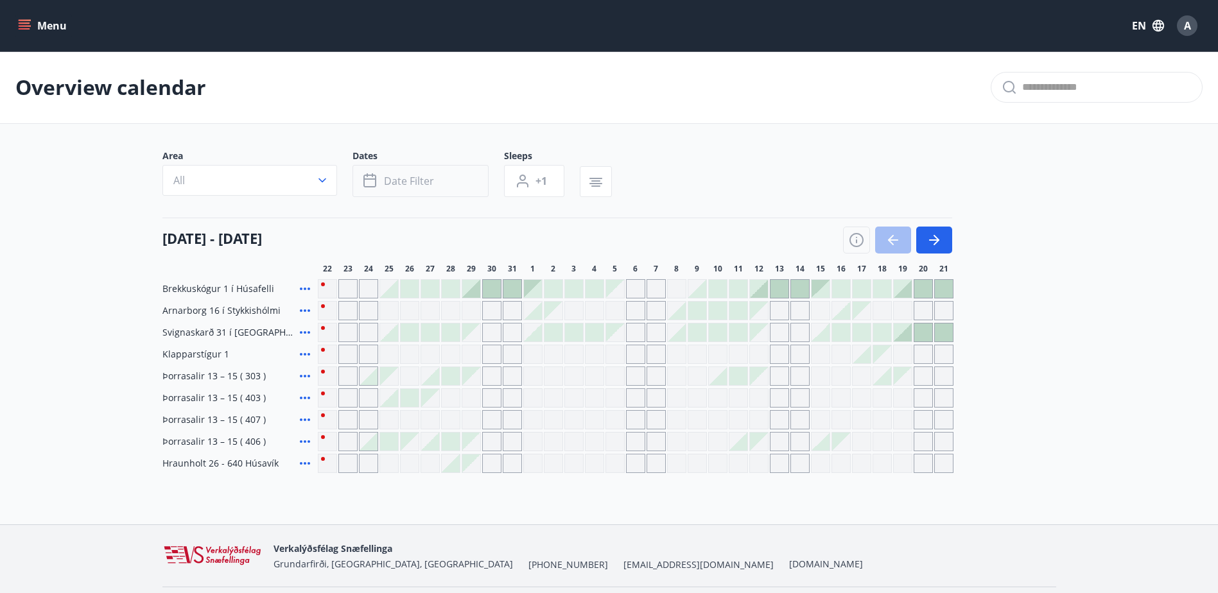
click at [447, 178] on button "Date filter" at bounding box center [420, 181] width 136 height 32
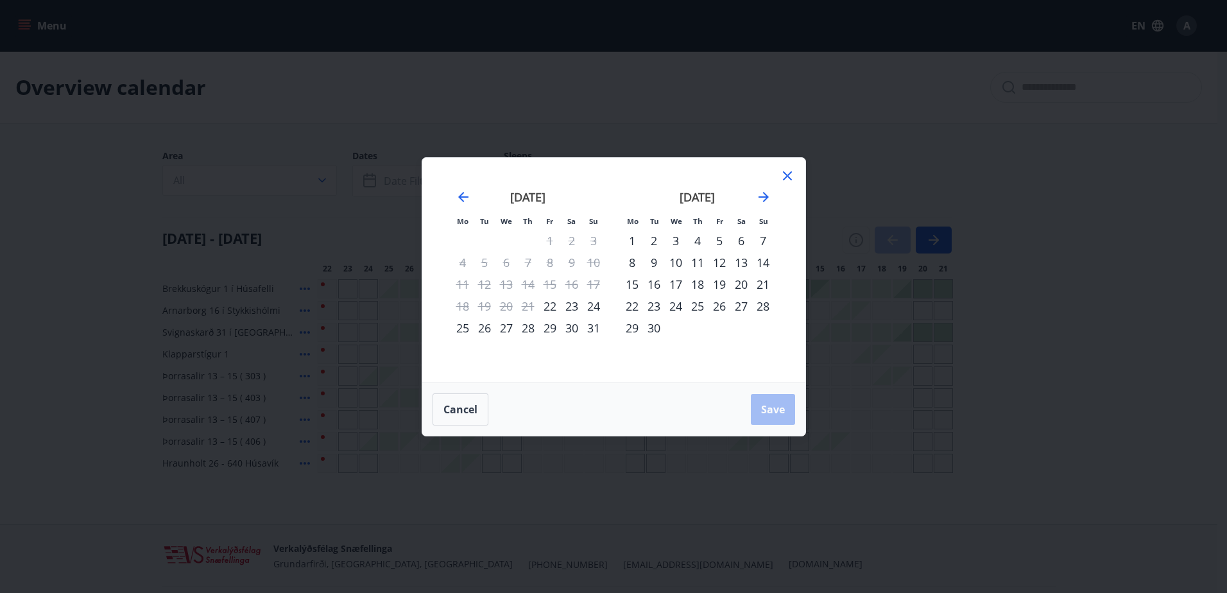
click at [596, 311] on div "24" at bounding box center [594, 306] width 22 height 22
click at [482, 329] on div "26" at bounding box center [485, 328] width 22 height 22
click at [783, 405] on span "Save" at bounding box center [773, 410] width 24 height 14
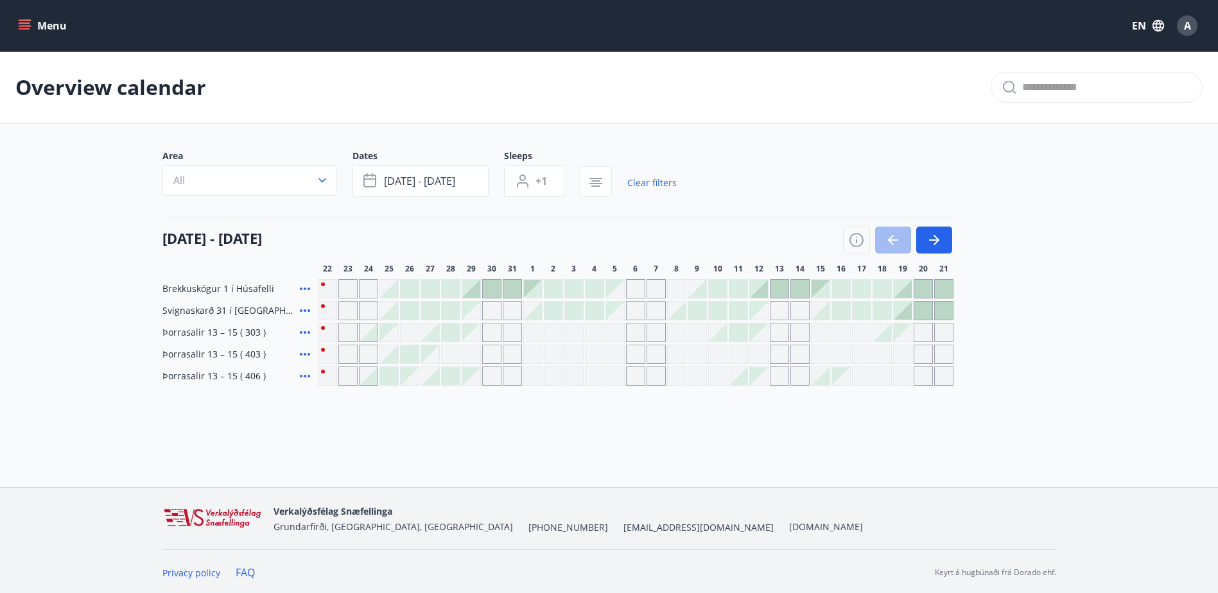
click at [372, 372] on div at bounding box center [369, 376] width 18 height 18
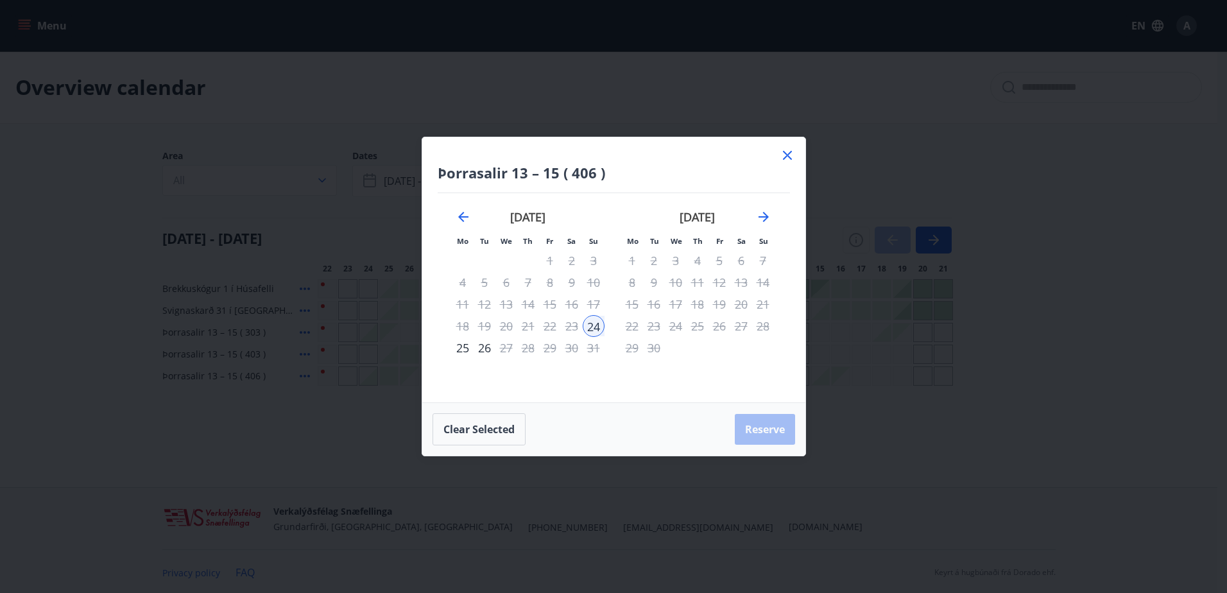
click at [790, 152] on icon at bounding box center [787, 155] width 9 height 9
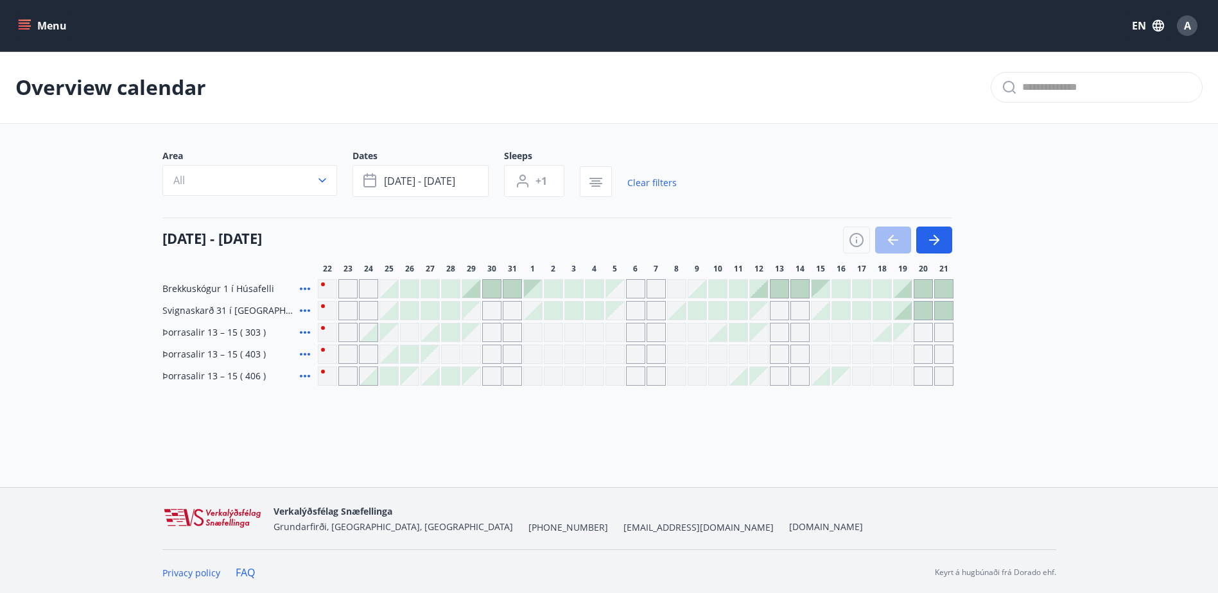
click at [309, 376] on icon at bounding box center [305, 376] width 10 height 3
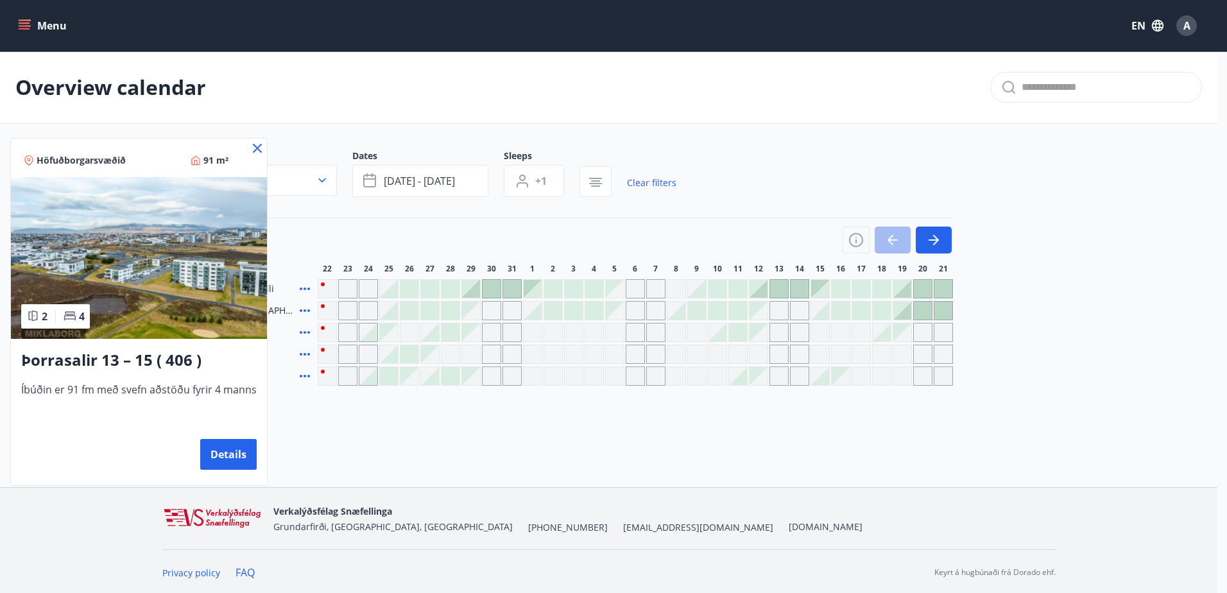
click at [254, 151] on icon at bounding box center [257, 148] width 9 height 9
